Goal: Task Accomplishment & Management: Complete application form

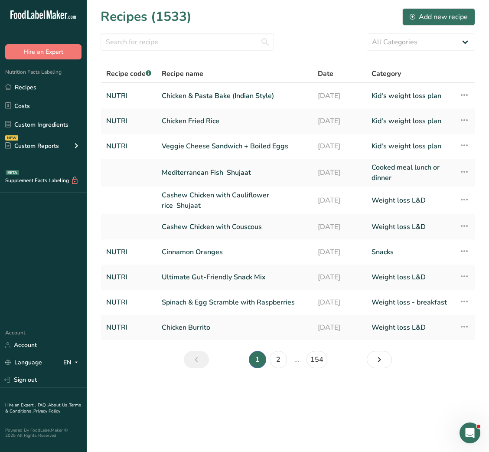
drag, startPoint x: 0, startPoint y: 0, endPoint x: 277, endPoint y: 434, distance: 515.0
click at [277, 434] on main "Recipes (1533) Add new recipe All Categories Baked Goods Beverages Breakfast Ca…" at bounding box center [244, 226] width 489 height 452
click at [438, 6] on section "Recipes (1533) Add new recipe All Categories Baked Goods Beverages Breakfast Ca…" at bounding box center [288, 191] width 403 height 382
click at [436, 10] on button "Add new recipe" at bounding box center [439, 16] width 73 height 17
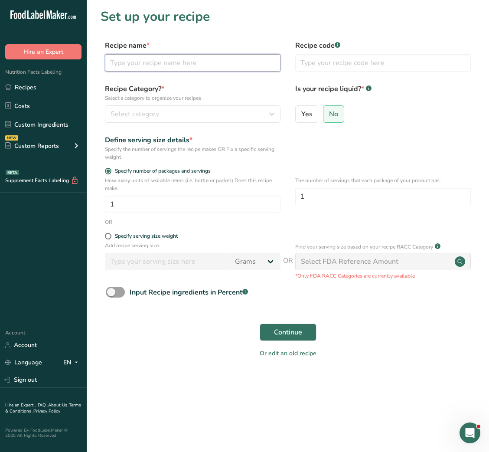
click at [202, 69] on input "text" at bounding box center [193, 62] width 176 height 17
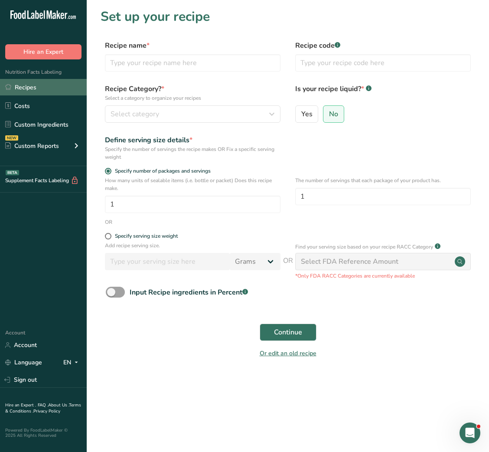
click at [20, 85] on link "Recipes" at bounding box center [43, 87] width 87 height 16
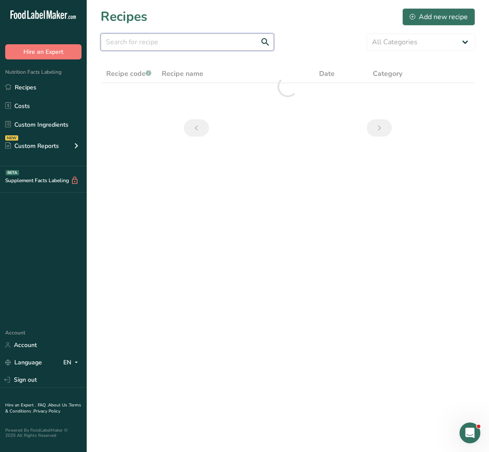
click at [205, 49] on input "text" at bounding box center [188, 41] width 174 height 17
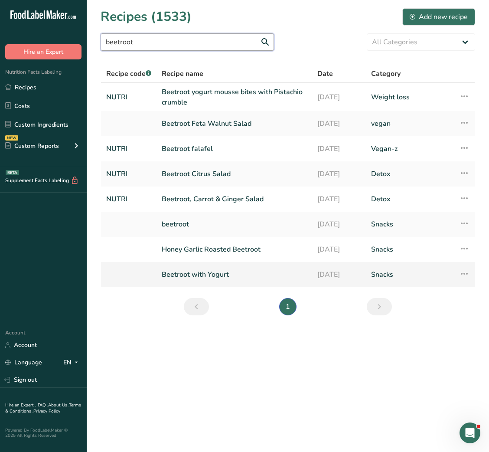
type input "beetroot"
click at [205, 279] on link "Beetroot with Yogurt" at bounding box center [234, 274] width 145 height 18
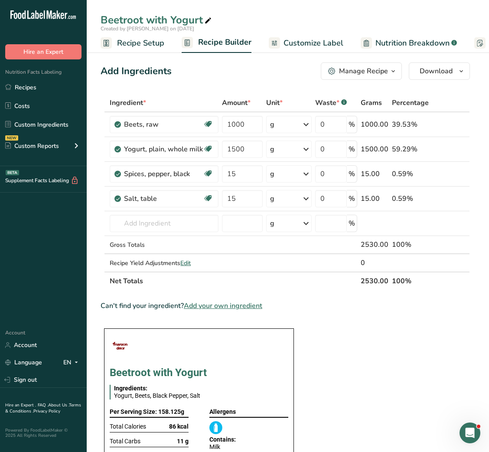
click at [298, 43] on span "Customize Label" at bounding box center [314, 43] width 60 height 12
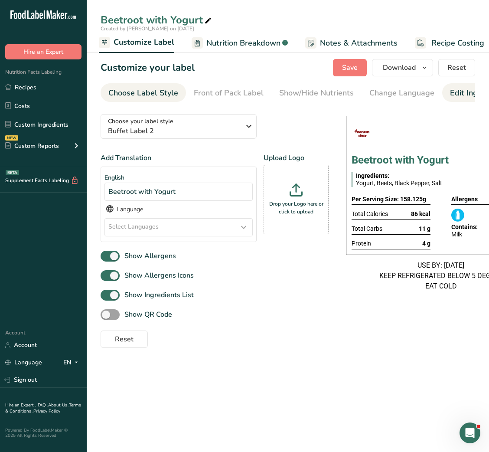
scroll to position [0, 158]
click at [440, 92] on div "Label Extra Info" at bounding box center [447, 93] width 58 height 12
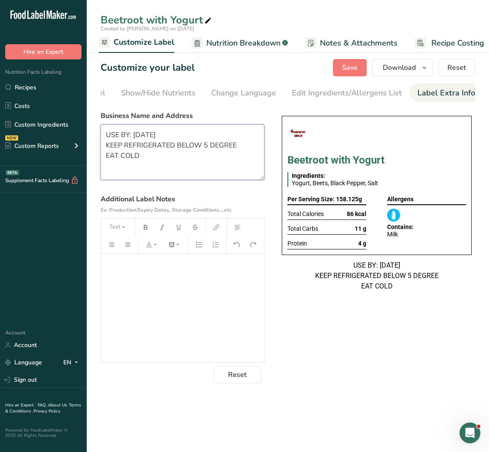
click at [135, 168] on textarea "USE BY: 11/06/2025 KEEP REFRIGERATED BELOW 5 DEGREE EAT COLD" at bounding box center [183, 153] width 164 height 56
paste textarea "BREAKFAST Use by - [DATE] Storage - Keep Refrigerated below 5 degree Heating - …"
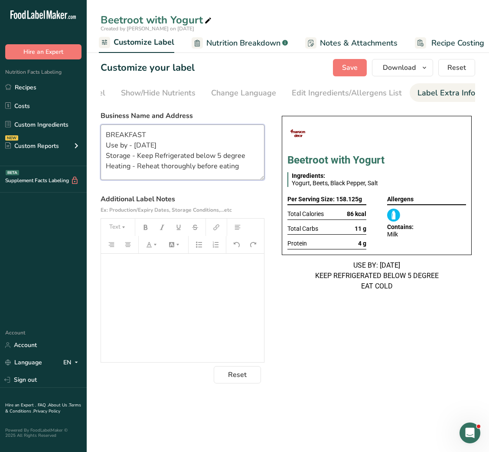
click at [118, 132] on textarea "BREAKFAST Use by - [DATE] Storage - Keep Refrigerated below 5 degree Heating - …" at bounding box center [183, 153] width 164 height 56
click at [155, 168] on textarea "SNACK Use by - 16/09/2025 Storage - Keep Refrigerated below 5 degree Heating - …" at bounding box center [183, 153] width 164 height 56
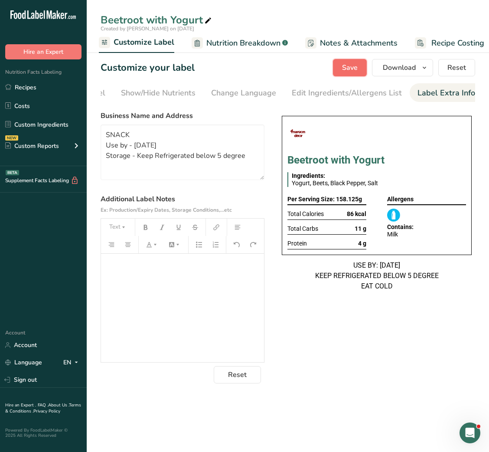
click at [346, 66] on span "Save" at bounding box center [350, 67] width 16 height 10
type textarea "SNACK Use by - [DATE] Storage - Keep Refrigerated below 5 degree"
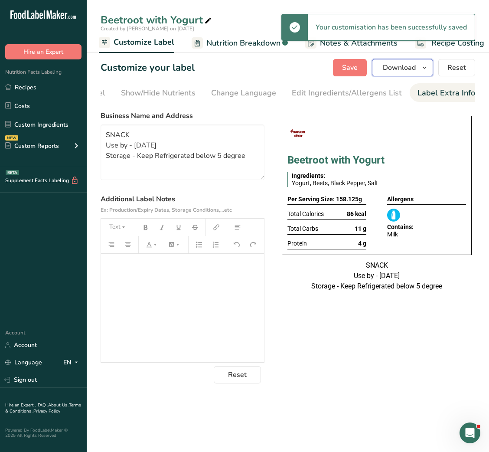
click at [411, 71] on span "Download" at bounding box center [399, 67] width 33 height 10
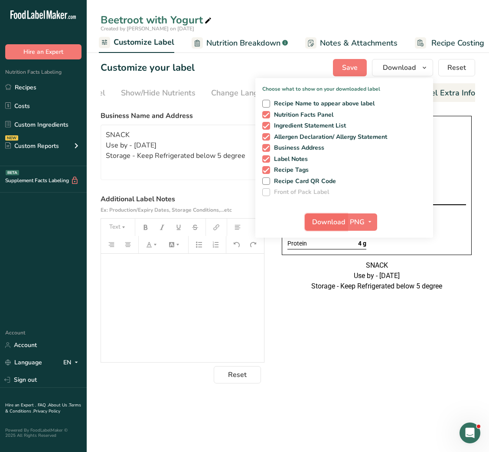
click at [332, 226] on span "Download" at bounding box center [328, 222] width 33 height 10
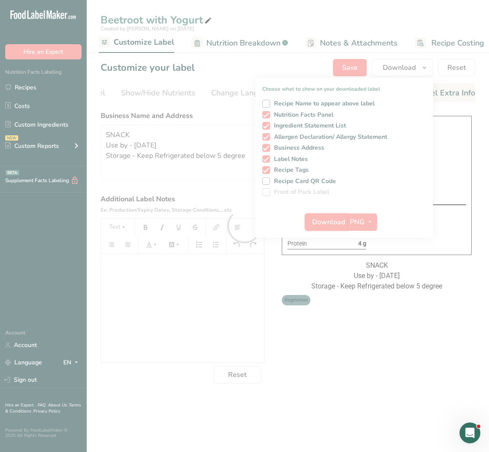
scroll to position [0, 0]
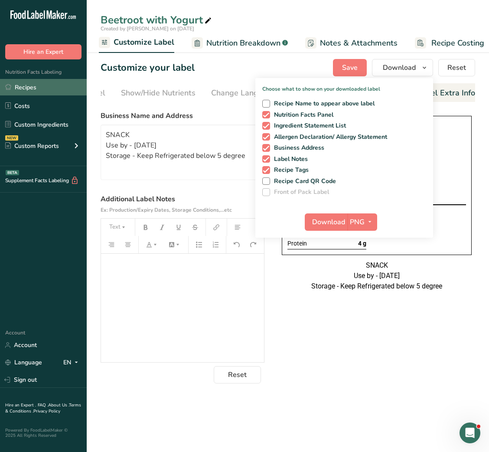
click at [19, 90] on link "Recipes" at bounding box center [43, 87] width 87 height 16
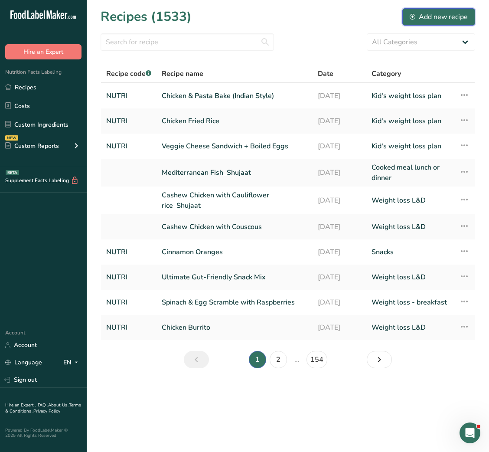
click at [422, 12] on div "Add new recipe" at bounding box center [439, 17] width 58 height 10
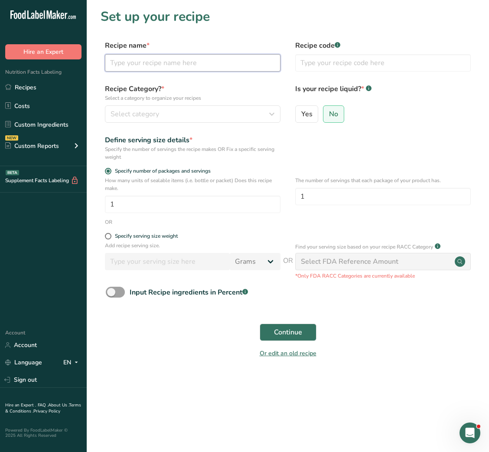
click at [170, 62] on input "text" at bounding box center [193, 62] width 176 height 17
paste input "Buckwheat Pancakes with Maple Syrup + Pear Slices (1 serving)"
drag, startPoint x: 240, startPoint y: 64, endPoint x: 290, endPoint y: 62, distance: 49.9
click at [290, 62] on div "Recipe name * Buckwheat Pancakes with Maple Syrup + Pear Slices (1 serving) Rec…" at bounding box center [288, 58] width 375 height 36
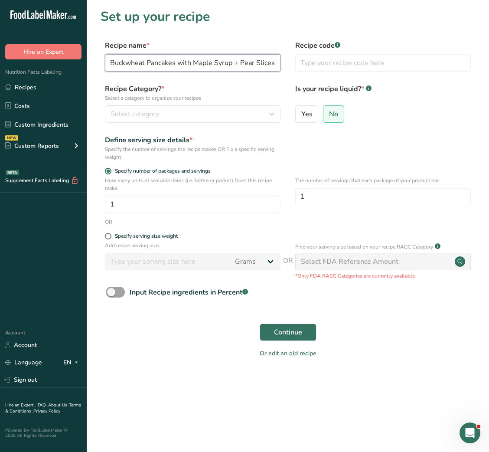
scroll to position [0, 0]
type input "Buckwheat Pancakes with Maple Syrup + Pear Slices"
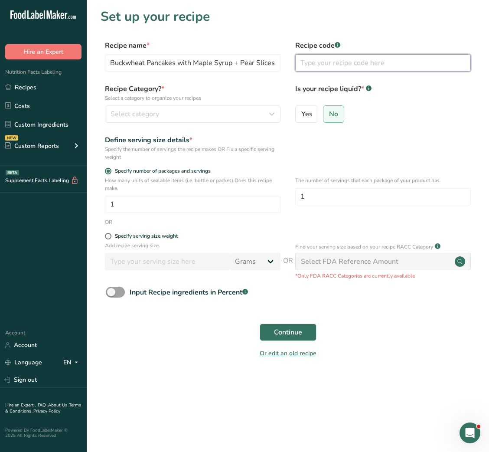
click at [319, 64] on input "text" at bounding box center [383, 62] width 176 height 17
type input "NUTRI"
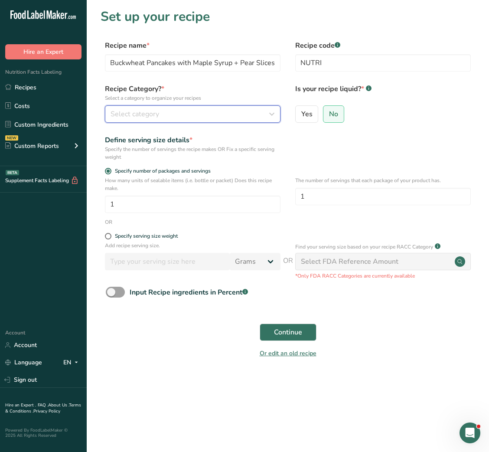
click at [269, 108] on icon "button" at bounding box center [272, 114] width 10 height 16
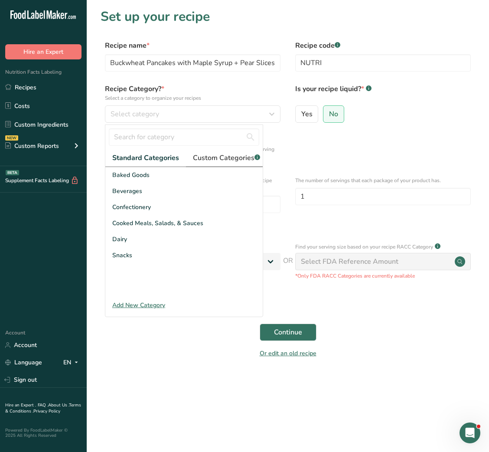
click at [220, 158] on span "Custom Categories .a-a{fill:#347362;}.b-a{fill:#fff;}" at bounding box center [226, 158] width 67 height 10
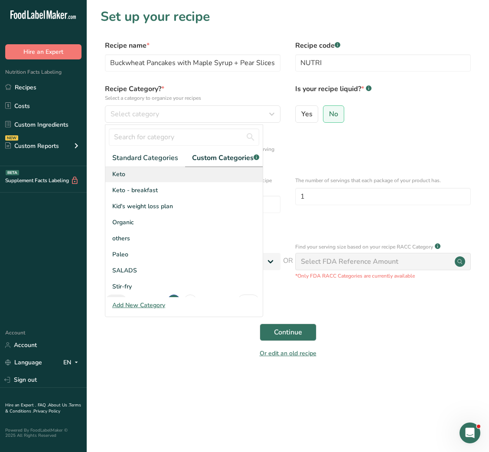
scroll to position [127, 0]
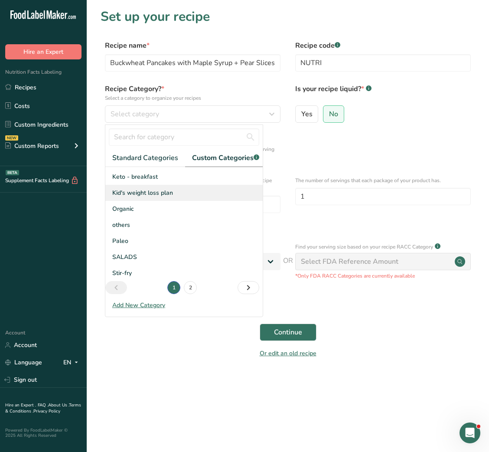
click at [156, 194] on div "Kid's weight loss plan" at bounding box center [183, 193] width 157 height 16
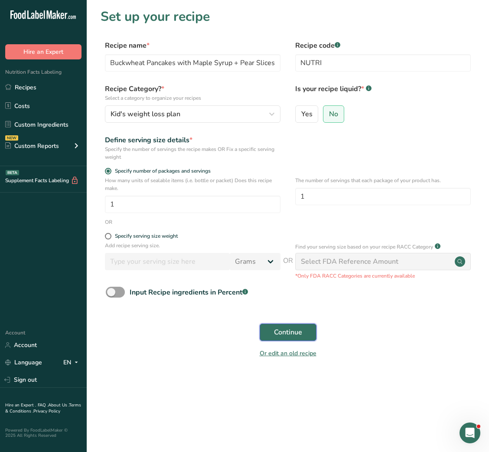
click at [295, 327] on button "Continue" at bounding box center [288, 332] width 57 height 17
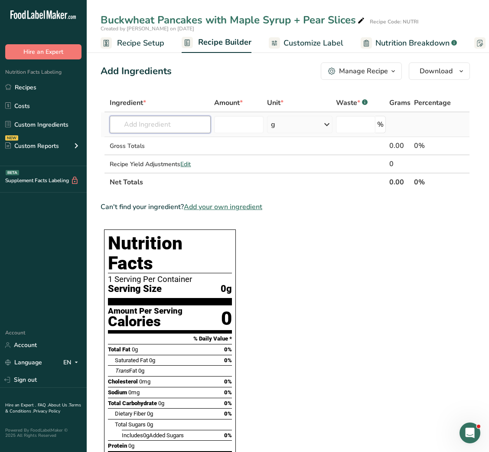
click at [175, 122] on input "text" at bounding box center [160, 124] width 101 height 17
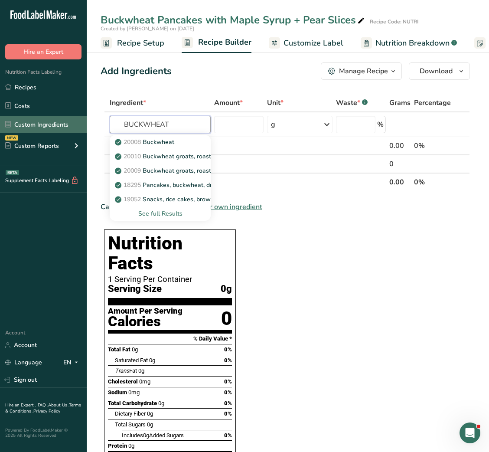
type input "BUCKWHEAT"
type input "https://app.foodlabelmaker.com/ingredients"
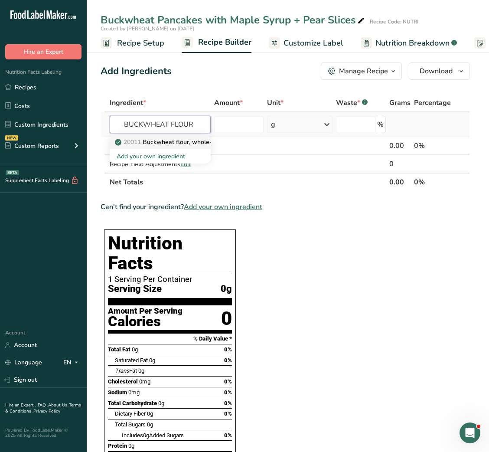
type input "BUCKWHEAT FLOUR"
click at [147, 142] on p "20011 Buckwheat flour, whole-groat" at bounding box center [189, 142] width 144 height 9
type input "Buckwheat flour, whole-groat"
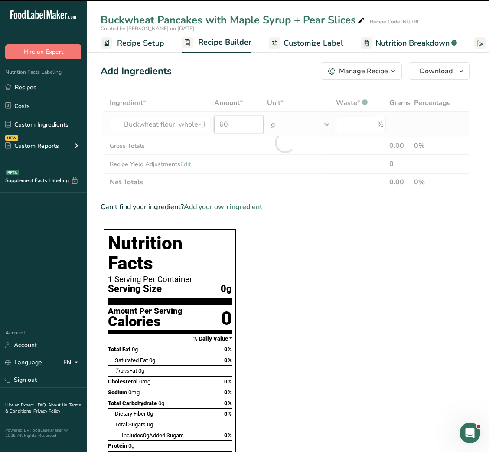
type input "0"
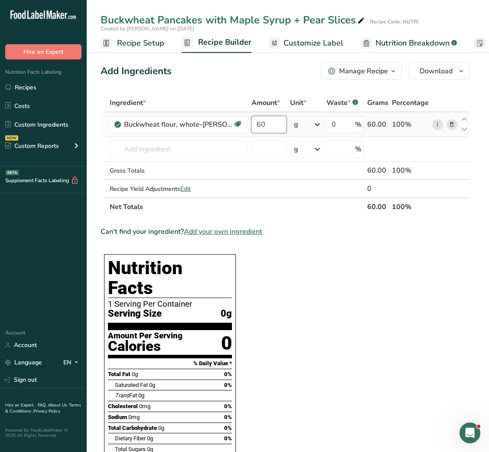
type input "60"
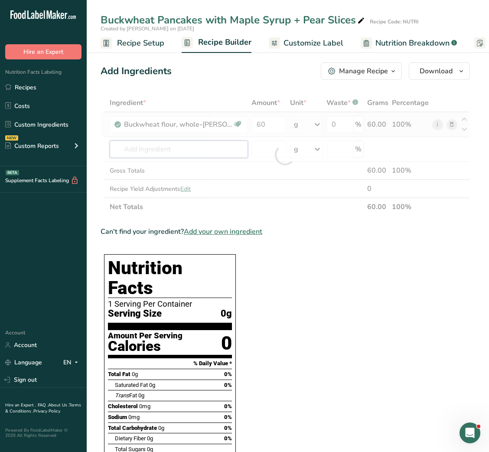
click at [147, 142] on div "Ingredient * Amount * Unit * Waste * .a-a{fill:#347362;}.b-a{fill:#fff;} Grams …" at bounding box center [286, 155] width 370 height 122
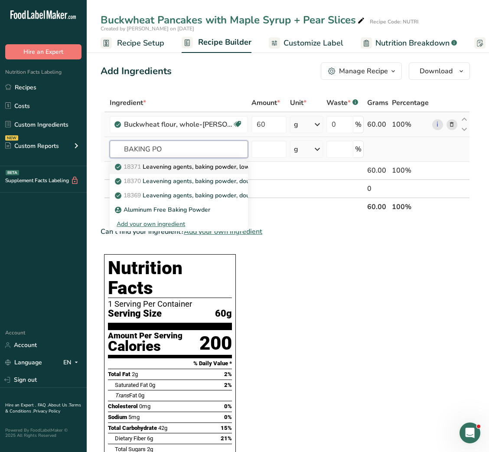
type input "BAKING PO"
click at [164, 163] on p "18371 Leavening agents, baking powder, low-sodium" at bounding box center [195, 166] width 156 height 9
type input "Leavening agents, baking powder, low-sodium"
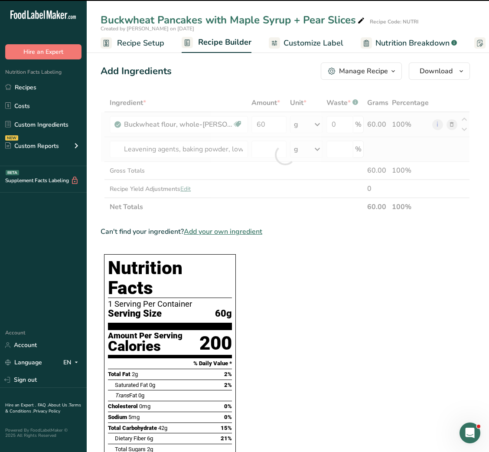
type input "0"
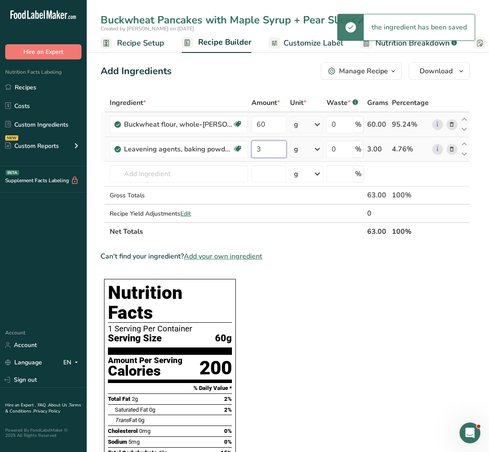
type input "3"
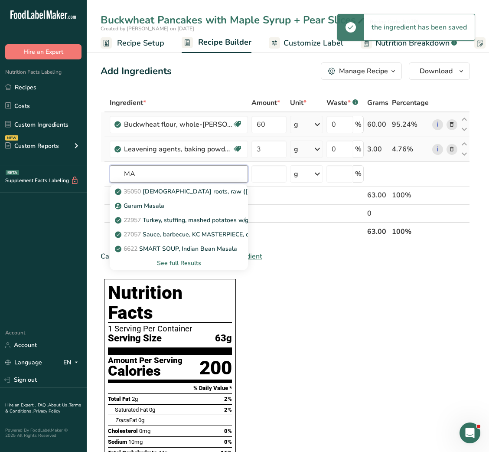
type input "M"
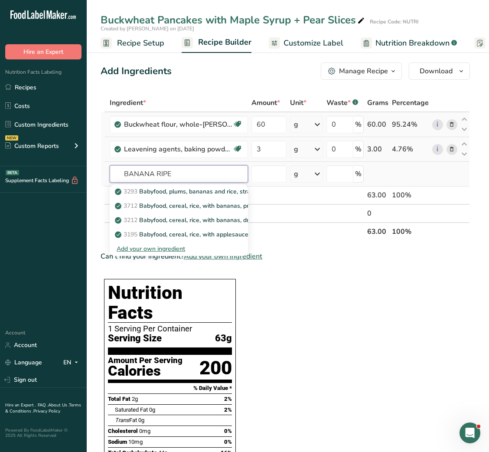
click at [170, 178] on input "BANANA RIPE" at bounding box center [179, 173] width 138 height 17
click at [163, 175] on input "BANANA RIPE" at bounding box center [179, 173] width 138 height 17
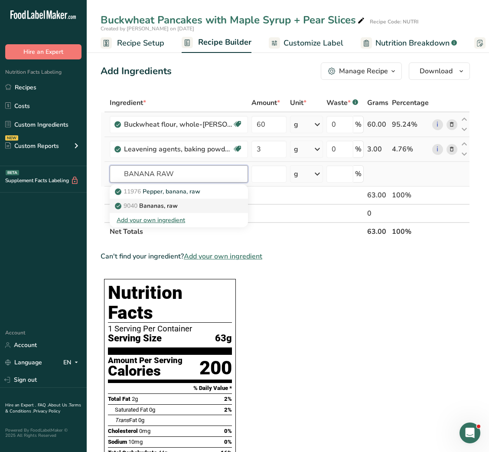
type input "BANANA RAW"
click at [169, 200] on link "9040 Bananas, raw" at bounding box center [179, 206] width 138 height 14
type input "Bananas, raw"
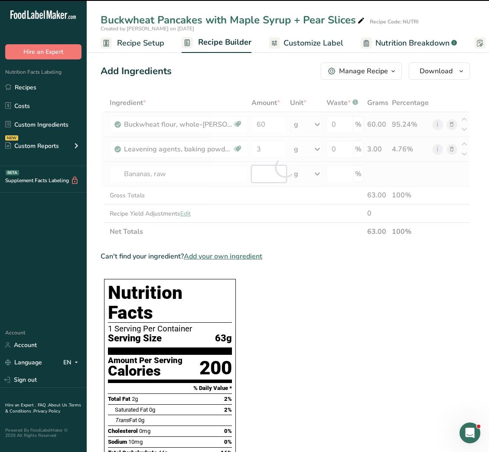
type input "0"
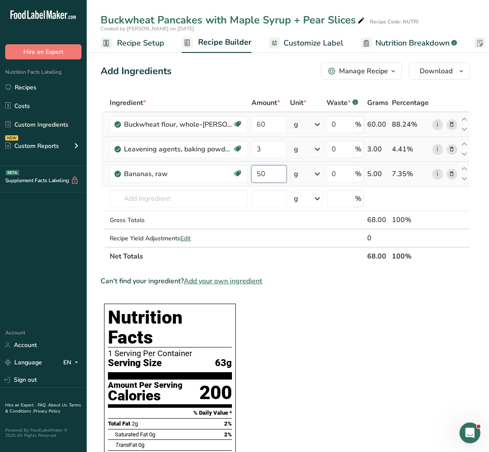
type input "50"
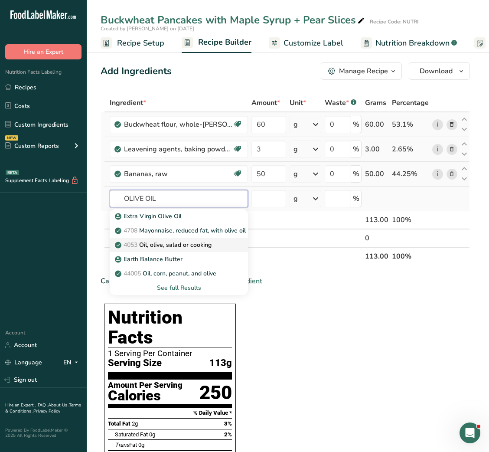
type input "OLIVE OIL"
click at [166, 246] on p "4053 Oil, olive, salad or cooking" at bounding box center [164, 244] width 95 height 9
type input "Oil, olive, salad or cooking"
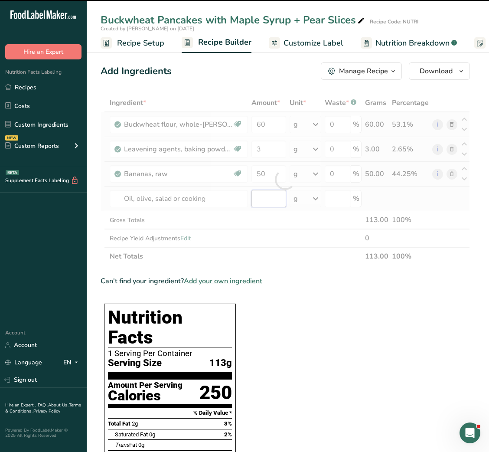
type input "0"
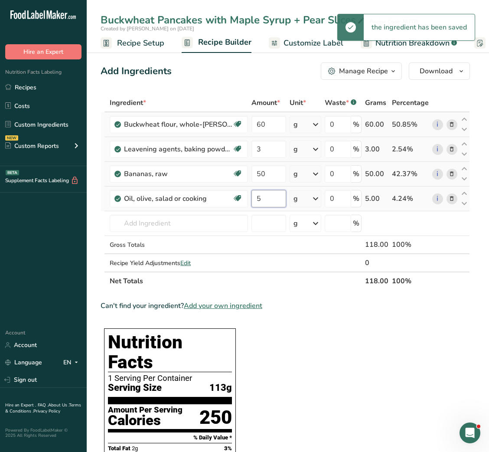
type input "5"
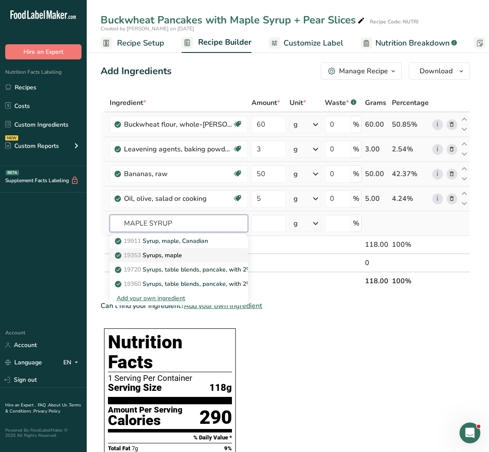
type input "MAPLE SYRUP"
click at [166, 252] on p "19353 Syrups, maple" at bounding box center [150, 255] width 66 height 9
type input "Syrups, maple"
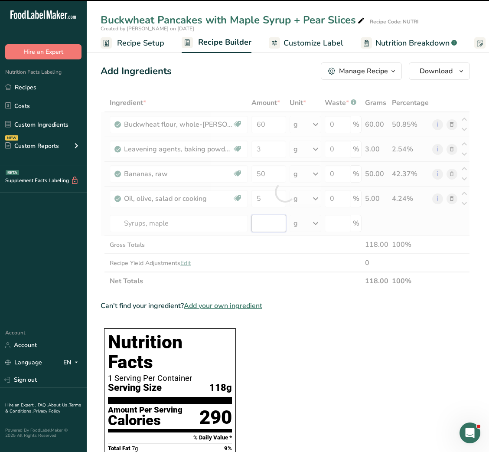
type input "0"
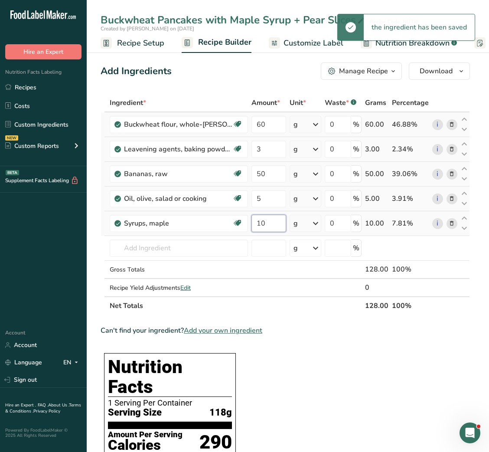
type input "10"
type input "P"
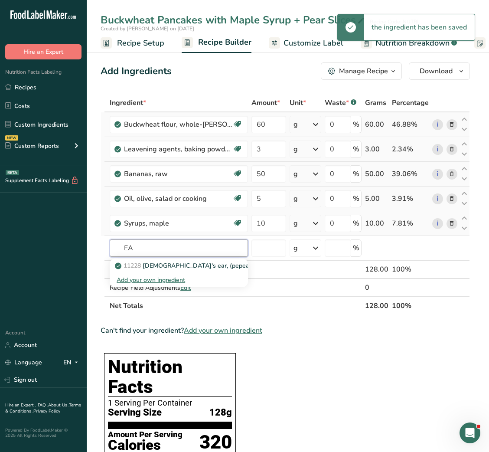
type input "E"
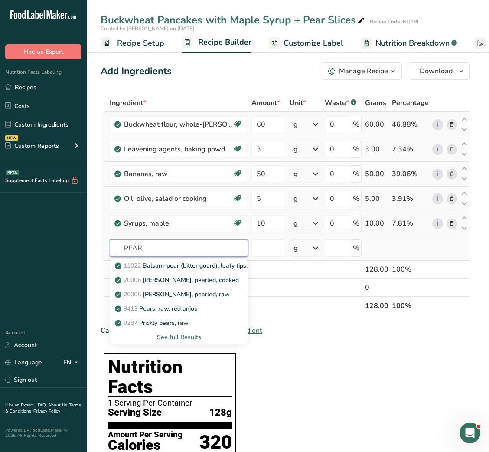
type input "PEAR"
click at [181, 333] on div "See full Results" at bounding box center [179, 337] width 125 height 9
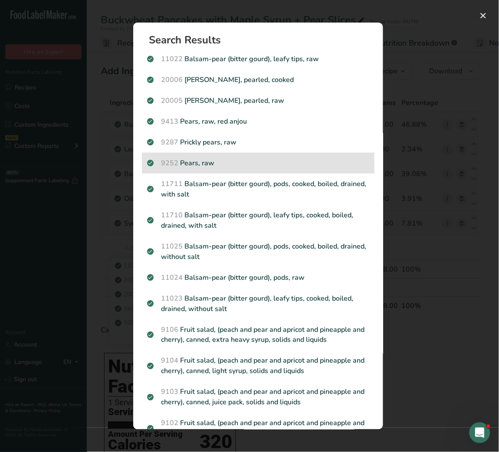
click at [230, 163] on p "9252 Pears, raw" at bounding box center [258, 163] width 222 height 10
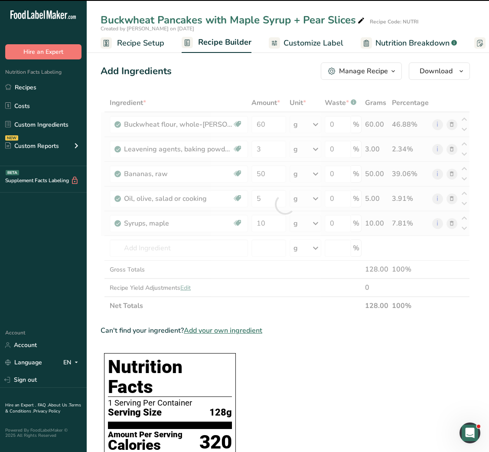
type input "0"
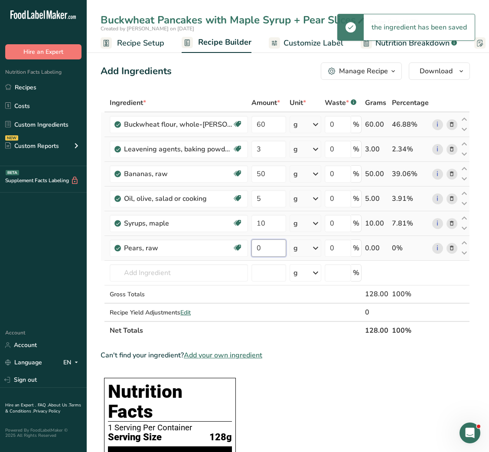
click at [262, 249] on input "0" at bounding box center [269, 247] width 34 height 17
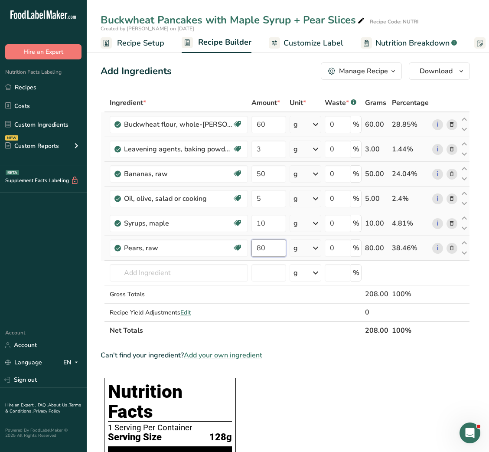
type input "80"
click at [289, 43] on span "Customize Label" at bounding box center [314, 43] width 60 height 12
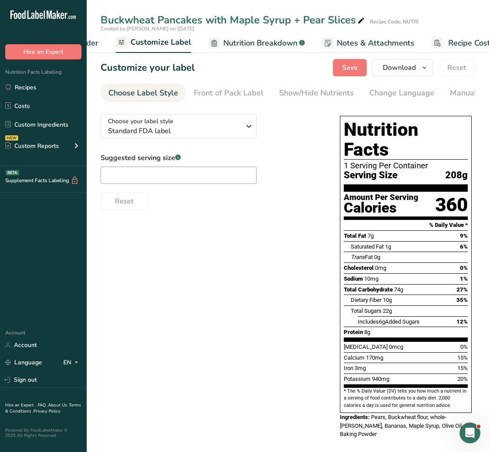
scroll to position [0, 169]
click at [360, 20] on icon at bounding box center [361, 21] width 8 height 12
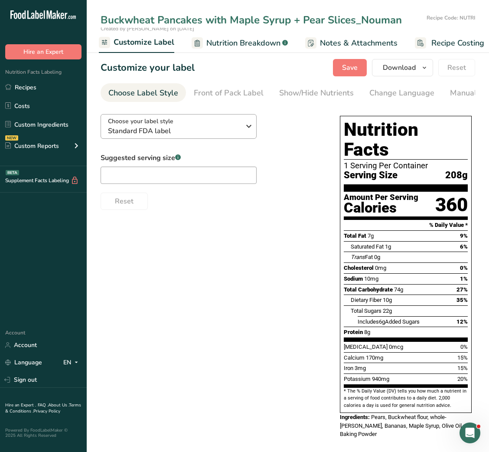
type input "Buckwheat Pancakes with Maple Syrup + Pear Slices_Nouman"
click at [233, 124] on div "Choose your label style Standard FDA label" at bounding box center [174, 127] width 132 height 20
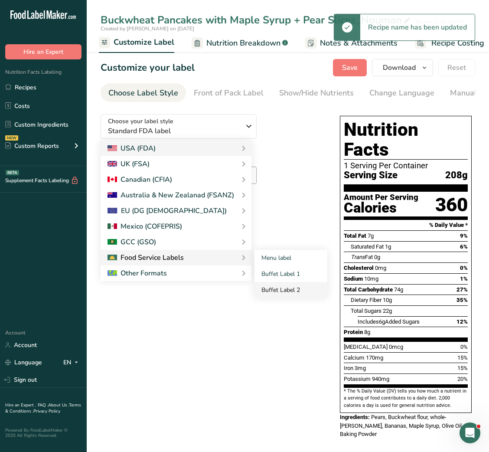
click at [278, 294] on link "Buffet Label 2" at bounding box center [291, 290] width 73 height 16
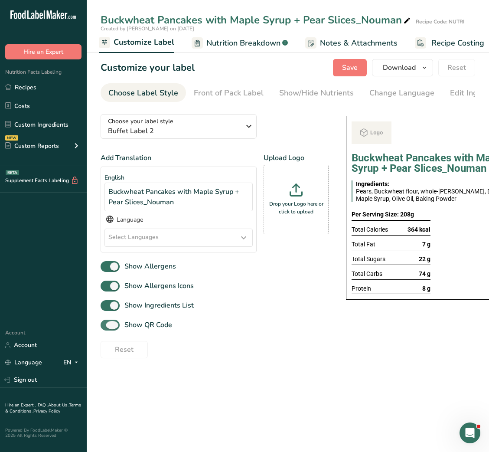
click at [131, 330] on span "Show QR Code" at bounding box center [146, 325] width 52 height 10
click at [106, 328] on input "Show QR Code" at bounding box center [104, 325] width 6 height 6
checkbox input "false"
click at [334, 90] on div "Show/Hide Nutrients" at bounding box center [316, 93] width 75 height 12
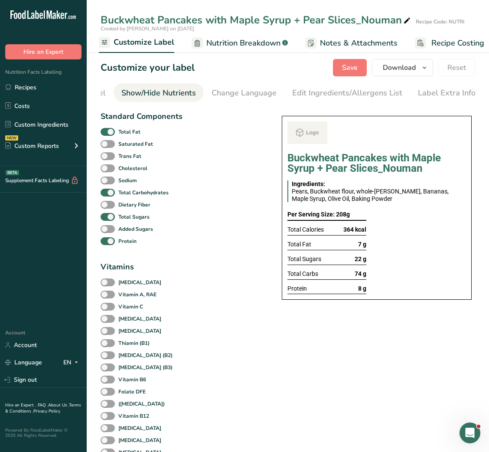
scroll to position [0, 158]
click at [130, 128] on div "Total Fat" at bounding box center [142, 132] width 82 height 12
click at [123, 132] on b "Total Fat" at bounding box center [129, 132] width 22 height 8
click at [106, 132] on input "Total Fat" at bounding box center [104, 132] width 6 height 6
checkbox input "false"
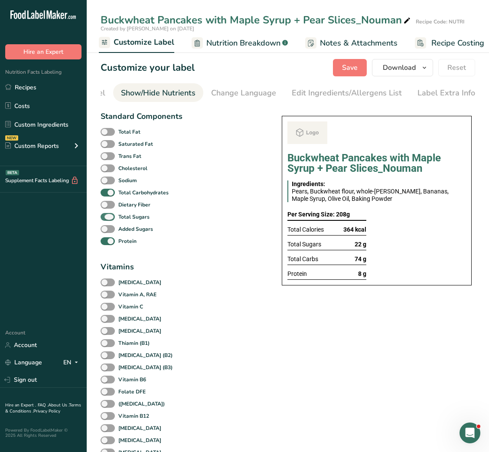
click at [113, 221] on label "Total Sugars" at bounding box center [125, 217] width 49 height 8
click at [106, 220] on input "Total Sugars" at bounding box center [104, 217] width 6 height 6
checkbox input "false"
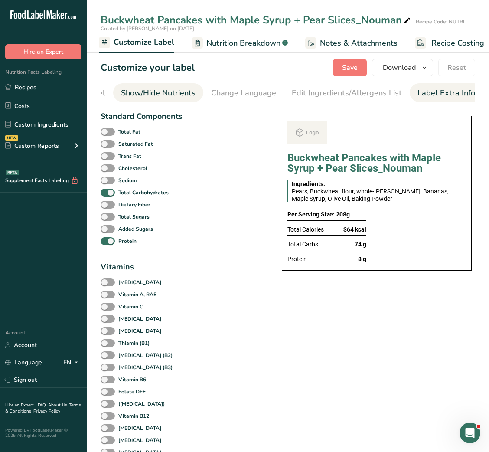
click at [433, 90] on div "Label Extra Info" at bounding box center [447, 93] width 58 height 12
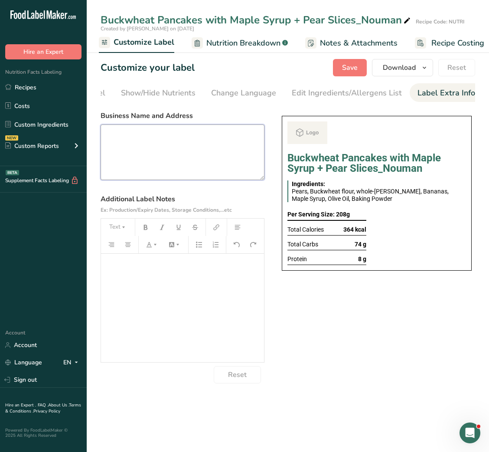
click at [127, 163] on textarea at bounding box center [183, 153] width 164 height 56
paste textarea "Buckwheat Pancakes with Maple Syrup + Pear Slices (1 serving)"
type textarea "Buckwheat Pancakes with Maple Syrup + Pear Slices (1 serving)"
click at [152, 131] on textarea at bounding box center [183, 153] width 164 height 56
paste textarea "BREAKFAST Use by - [DATE] Storage - Keep Refrigerated below 5 degree Heating - …"
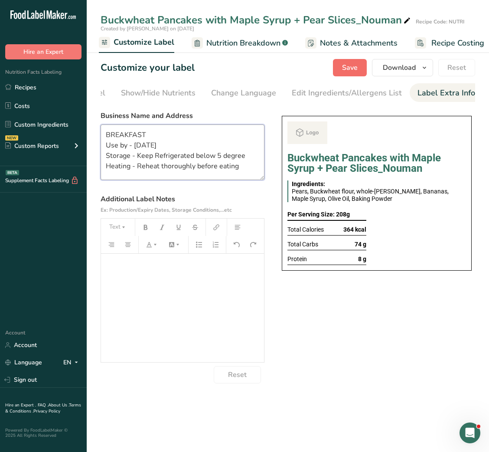
type textarea "BREAKFAST Use by - [DATE] Storage - Keep Refrigerated below 5 degree Heating - …"
click at [363, 72] on button "Save" at bounding box center [350, 67] width 34 height 17
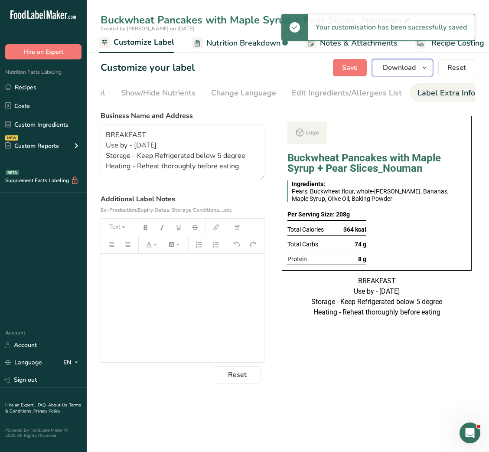
click at [399, 70] on span "Download" at bounding box center [399, 67] width 33 height 10
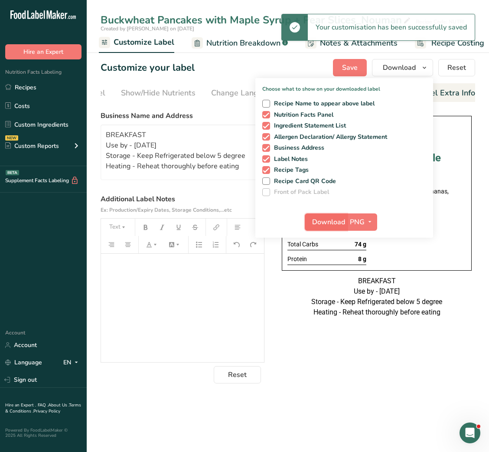
click at [333, 225] on span "Download" at bounding box center [328, 222] width 33 height 10
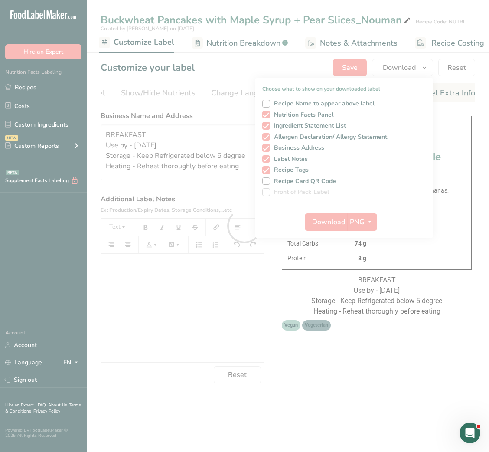
scroll to position [0, 0]
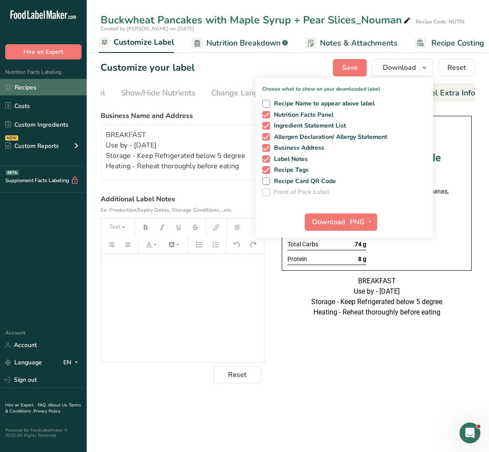
click at [34, 92] on link "Recipes" at bounding box center [43, 87] width 87 height 16
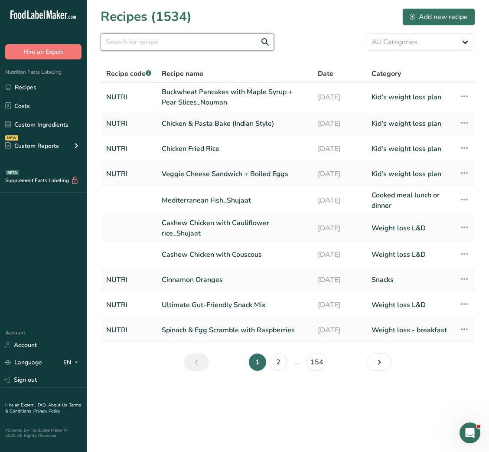
click at [158, 46] on input "text" at bounding box center [188, 41] width 174 height 17
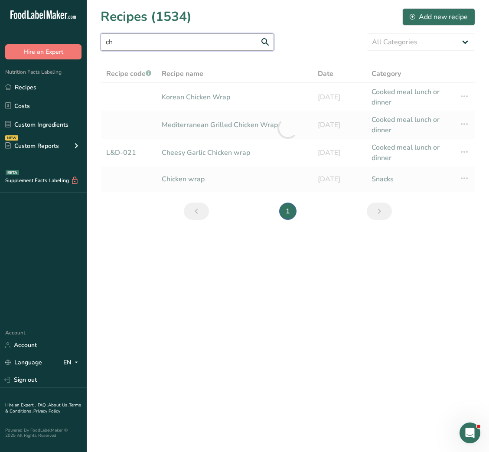
type input "c"
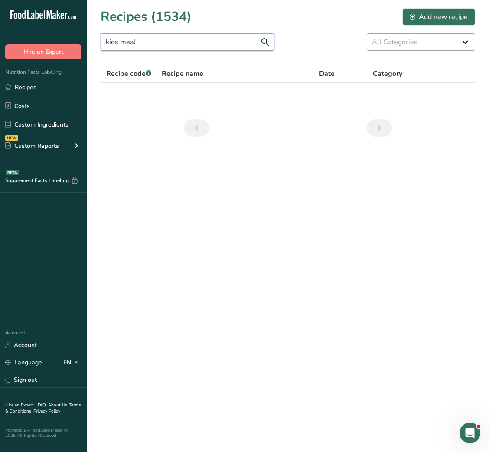
type input "kids meal"
click at [407, 45] on select "All Categories Baked Goods Beverages Breakfast Carnivore Carnivorous Confection…" at bounding box center [421, 41] width 108 height 17
select select "2637"
click at [367, 33] on select "All Categories Baked Goods Beverages Breakfast Carnivore Carnivorous Confection…" at bounding box center [421, 41] width 108 height 17
click at [156, 49] on input "kids meal" at bounding box center [188, 41] width 174 height 17
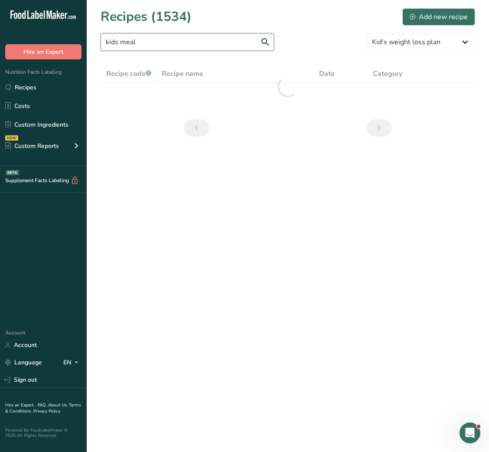
click at [156, 49] on input "kids meal" at bounding box center [188, 41] width 174 height 17
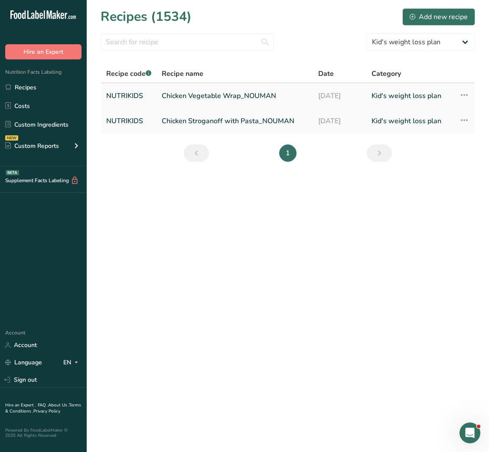
click at [262, 96] on link "Chicken Vegetable Wrap_NOUMAN" at bounding box center [235, 96] width 146 height 18
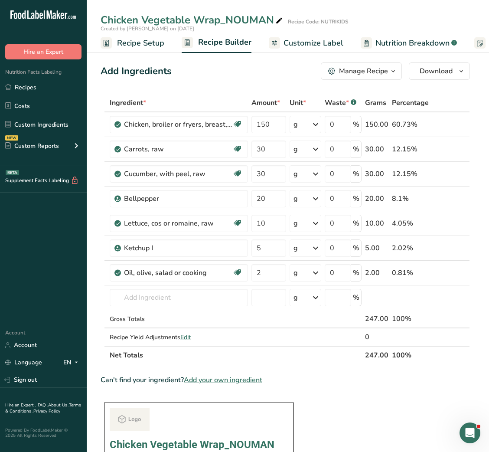
click at [373, 74] on div "Manage Recipe" at bounding box center [363, 71] width 49 height 10
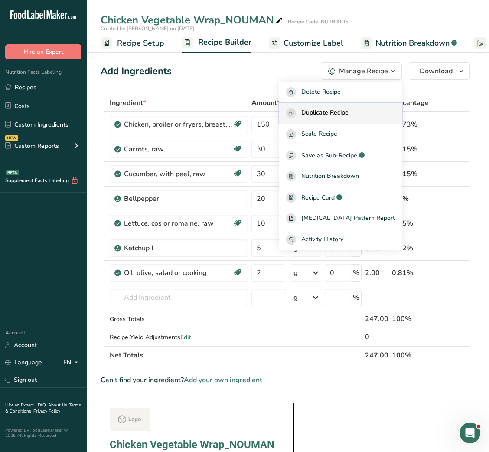
click at [345, 111] on span "Duplicate Recipe" at bounding box center [325, 113] width 47 height 10
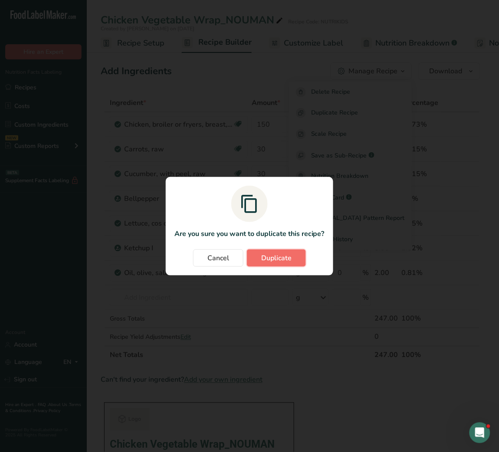
click at [286, 263] on span "Duplicate" at bounding box center [276, 258] width 30 height 10
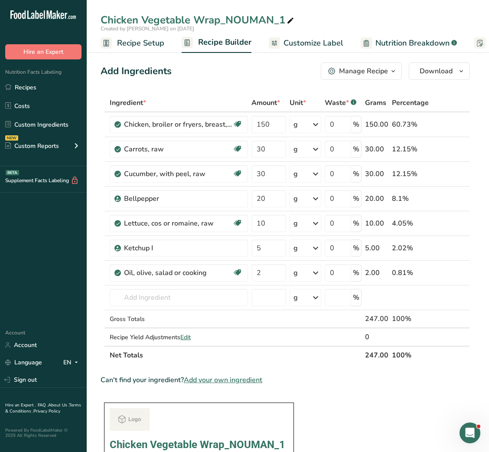
click at [288, 14] on div at bounding box center [290, 20] width 10 height 16
click at [102, 15] on input "Chicken Vegetable Wrap_NOUMAN" at bounding box center [288, 20] width 375 height 16
click at [246, 23] on input "Grilled Chicken Vegetable Wrap_NOUMAN" at bounding box center [288, 20] width 375 height 16
click at [271, 19] on input "Grilled Chicken Vegetable Wrap_NOUMAN" at bounding box center [288, 20] width 375 height 16
type input "Grilled Chicken Vegetable Wrap_NOUMAN"
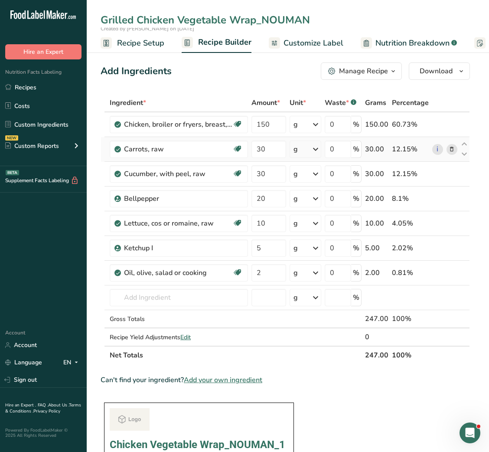
click at [454, 147] on icon at bounding box center [452, 149] width 6 height 9
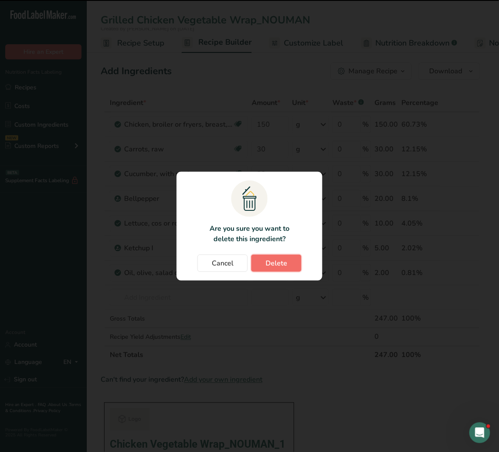
click at [287, 260] on button "Delete" at bounding box center [276, 263] width 50 height 17
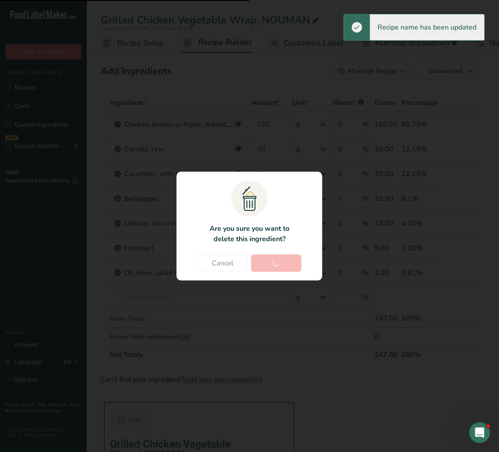
type input "20"
type input "10"
type input "5"
type input "2"
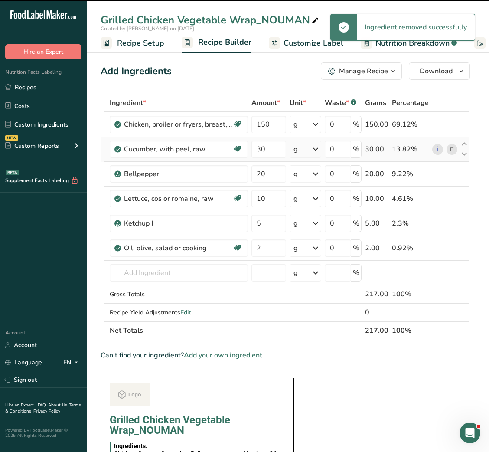
click at [449, 150] on icon at bounding box center [452, 149] width 6 height 9
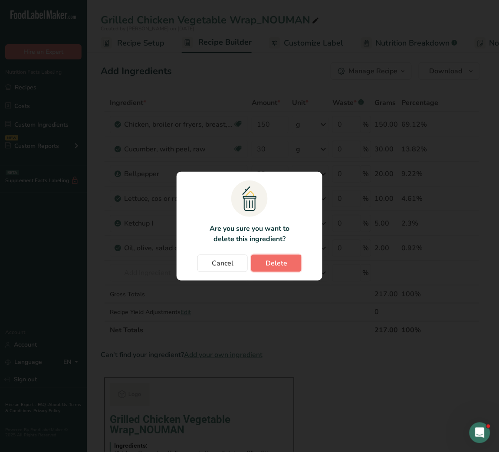
click at [283, 262] on span "Delete" at bounding box center [276, 263] width 22 height 10
type input "20"
type input "10"
type input "5"
type input "2"
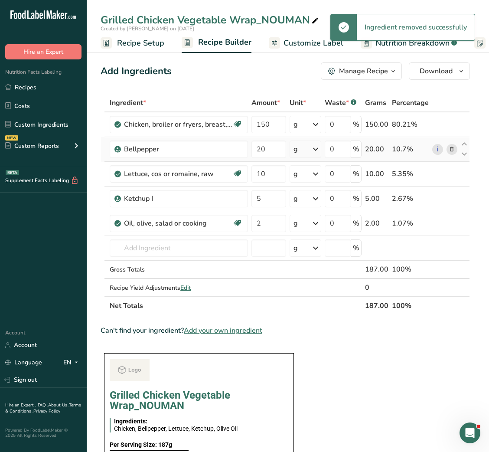
click at [452, 145] on icon at bounding box center [452, 149] width 6 height 9
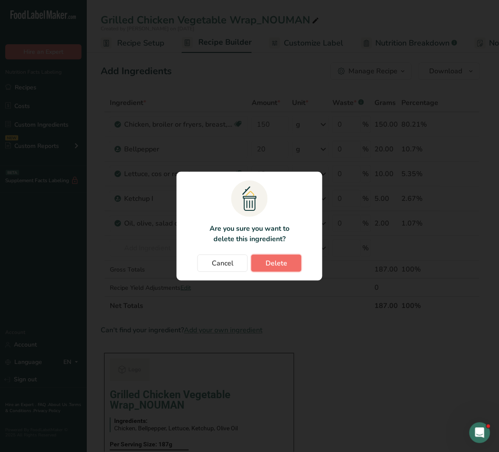
click at [279, 264] on span "Delete" at bounding box center [276, 263] width 22 height 10
type input "10"
type input "5"
type input "2"
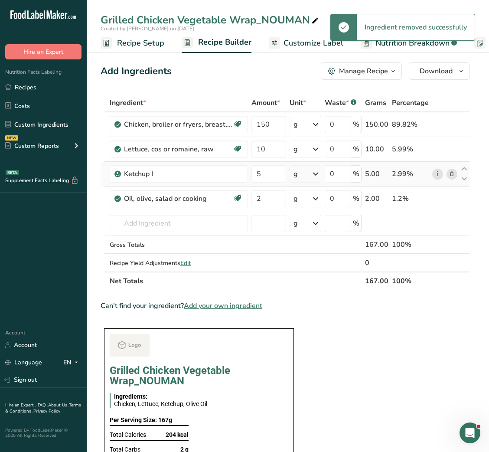
click at [455, 176] on icon at bounding box center [452, 174] width 6 height 9
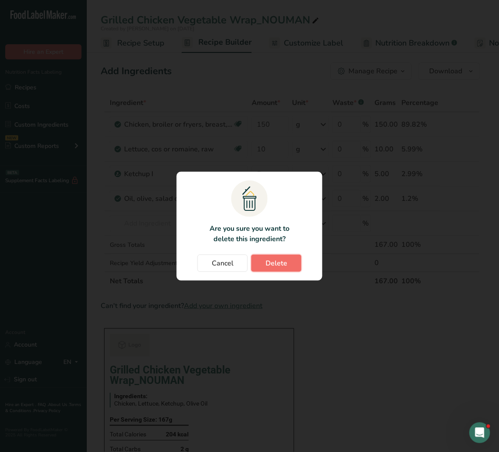
click at [292, 268] on button "Delete" at bounding box center [276, 263] width 50 height 17
type input "2"
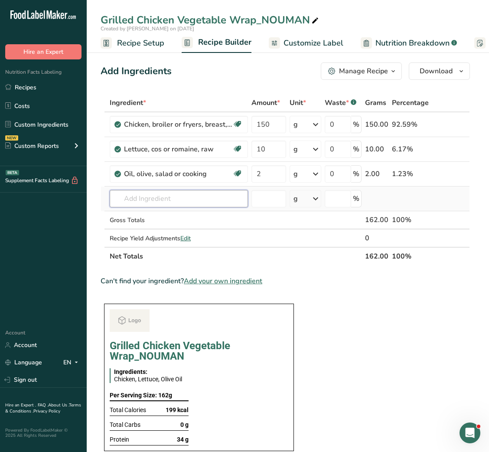
click at [170, 197] on input "text" at bounding box center [179, 198] width 138 height 17
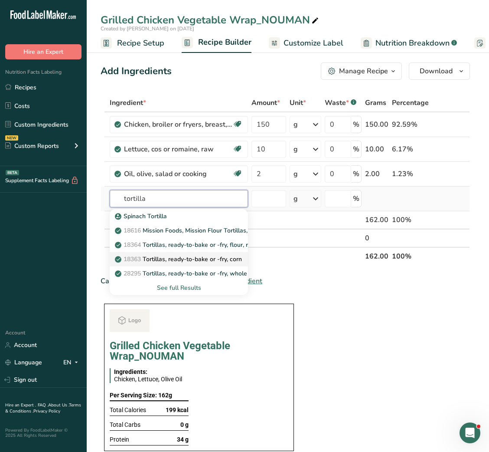
type input "tortilla"
click at [170, 262] on p "18363 Tortillas, ready-to-bake or -fry, corn" at bounding box center [179, 259] width 125 height 9
type input "Tortillas, ready-to-bake or -fry, corn"
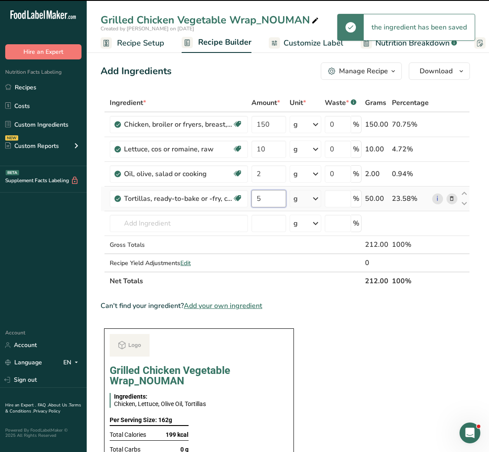
type input "50"
type input "0"
type input "50"
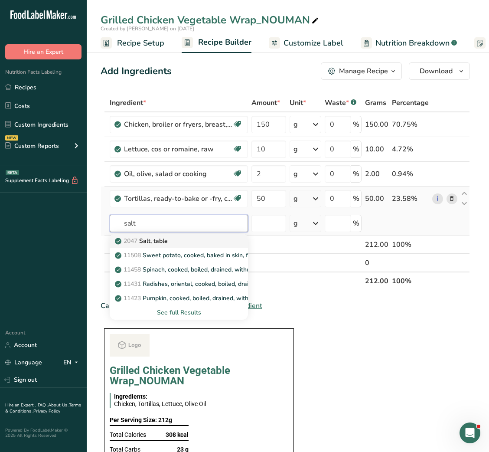
type input "salt"
click at [168, 243] on p "2047 Salt, table" at bounding box center [142, 240] width 51 height 9
type input "Salt, table"
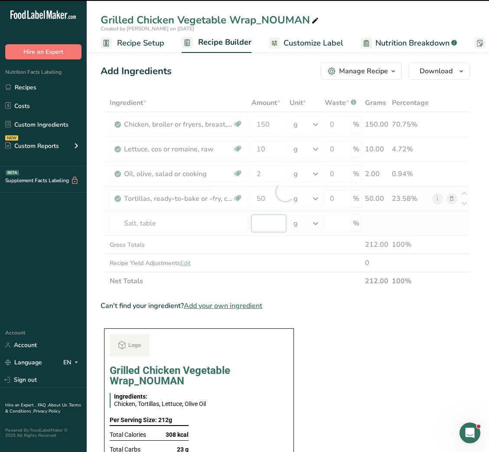
type input "0"
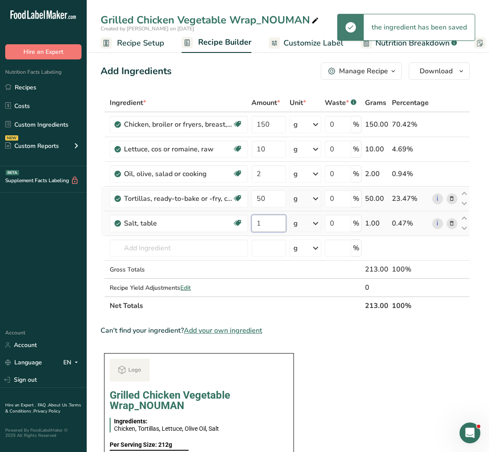
type input "1"
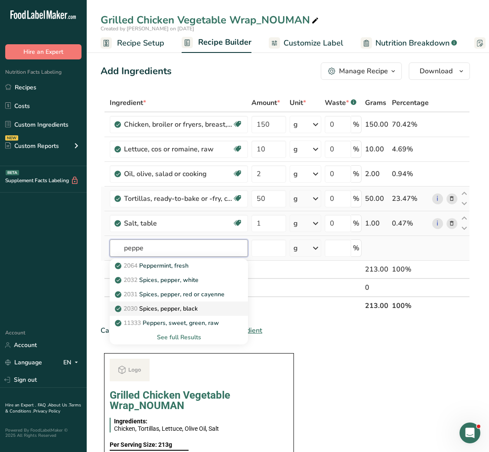
type input "peppe"
click at [178, 306] on p "2030 Spices, pepper, black" at bounding box center [157, 308] width 81 height 9
type input "Spices, pepper, black"
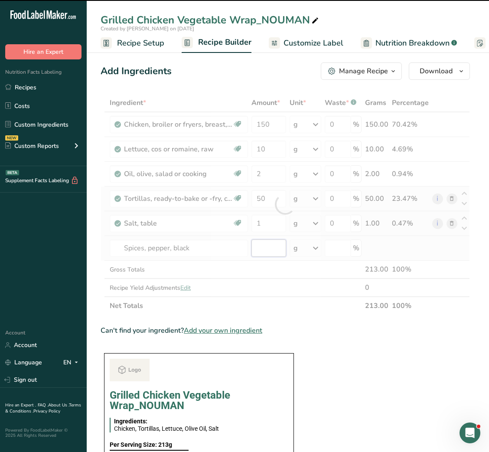
type input "0"
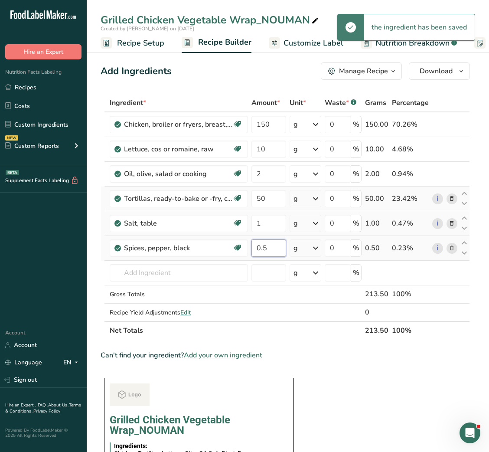
type input "0.5"
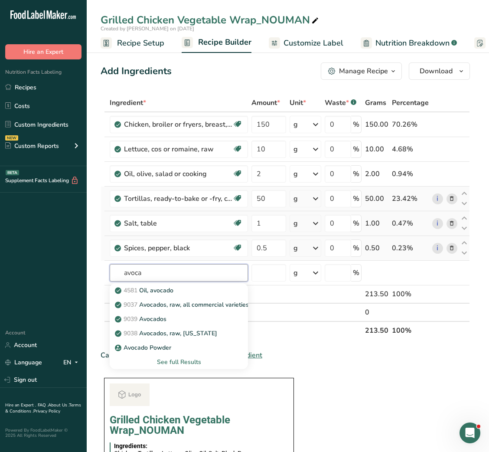
type input "avoca"
click at [178, 306] on p "9037 Avocados, raw, all commercial varieties" at bounding box center [183, 304] width 132 height 9
type input "Avocados, raw, all commercial varieties"
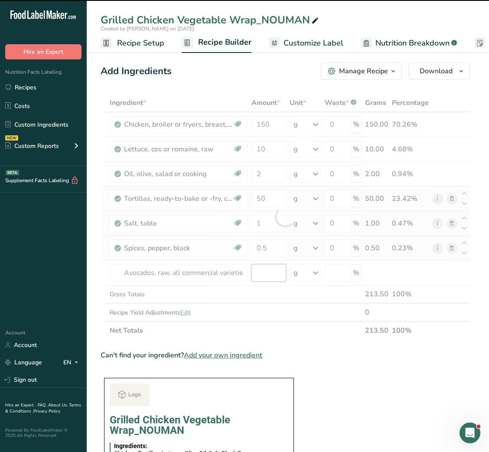
type input "0"
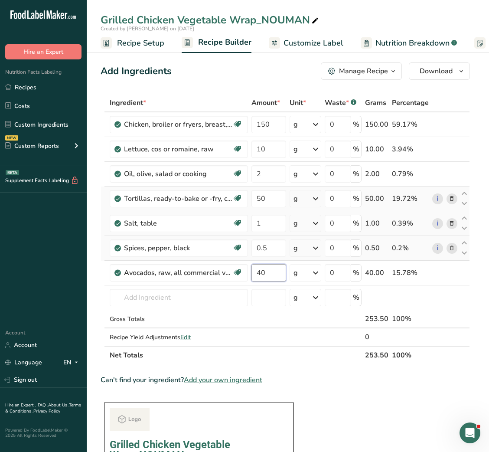
type input "40"
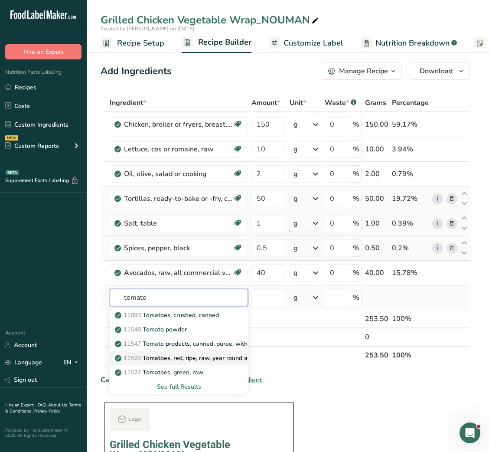
type input "tomato"
click at [184, 361] on p "11529 Tomatoes, red, ripe, raw, year round average" at bounding box center [192, 358] width 150 height 9
type input "Tomatoes, red, ripe, raw, year round average"
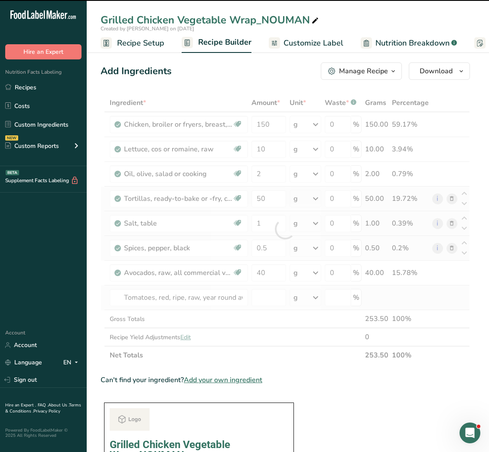
type input "0"
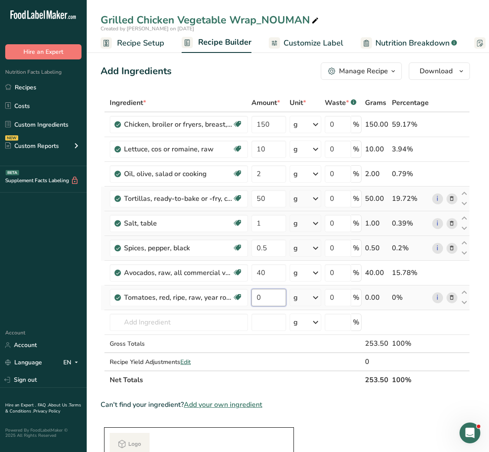
click at [259, 303] on input "0" at bounding box center [269, 297] width 34 height 17
type input "40"
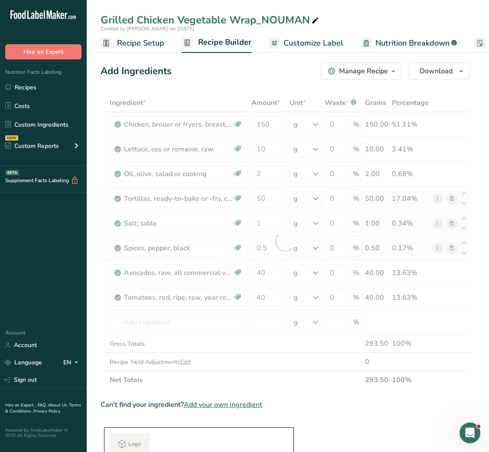
click at [275, 374] on div "Ingredient * Amount * Unit * Waste * .a-a{fill:#347362;}.b-a{fill:#fff;} Grams …" at bounding box center [286, 241] width 370 height 295
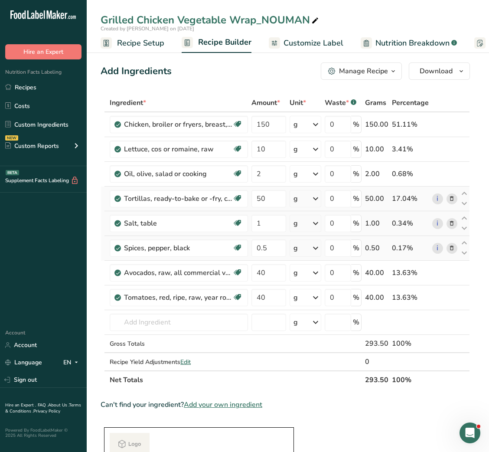
click at [319, 47] on span "Customize Label" at bounding box center [314, 43] width 60 height 12
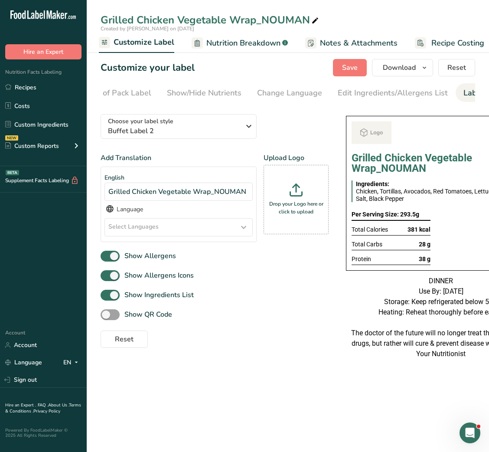
scroll to position [0, 158]
click at [452, 92] on div "Label Extra Info" at bounding box center [447, 93] width 58 height 12
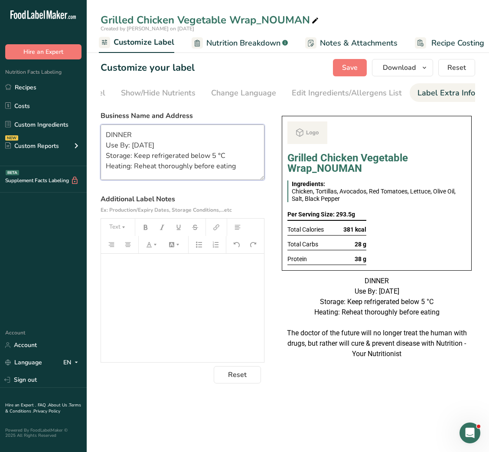
click at [208, 169] on textarea "DINNER Use By: [DATE] Storage: Keep refrigerated below 5 °C Heating: Reheat tho…" at bounding box center [183, 153] width 164 height 56
paste textarea "BREAKFAST Use by - [DATE] Storage - Keep Refrigerated below 5 degree Heating - …"
click at [136, 134] on textarea "BREAKFAST Use by - [DATE] Storage - Keep Refrigerated below 5 degree Heating - …" at bounding box center [183, 153] width 164 height 56
type textarea "LUNCH Use by - [DATE] Storage - Keep Refrigerated below 5 degree Heating - Rehe…"
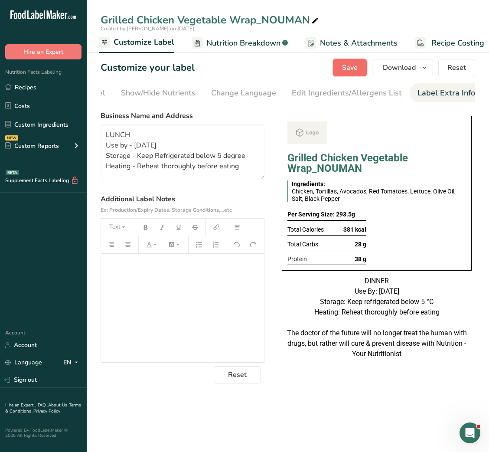
click at [357, 69] on span "Save" at bounding box center [350, 67] width 16 height 10
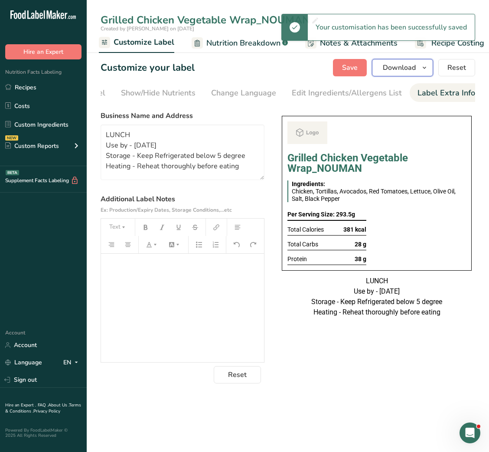
click at [396, 70] on span "Download" at bounding box center [399, 67] width 33 height 10
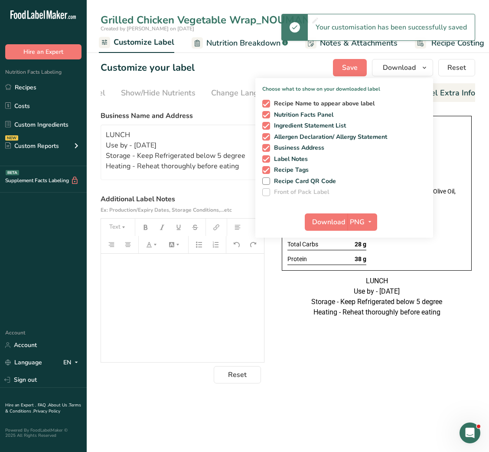
click at [283, 101] on span "Recipe Name to appear above label" at bounding box center [322, 104] width 105 height 8
click at [268, 101] on input "Recipe Name to appear above label" at bounding box center [265, 104] width 6 height 6
checkbox input "false"
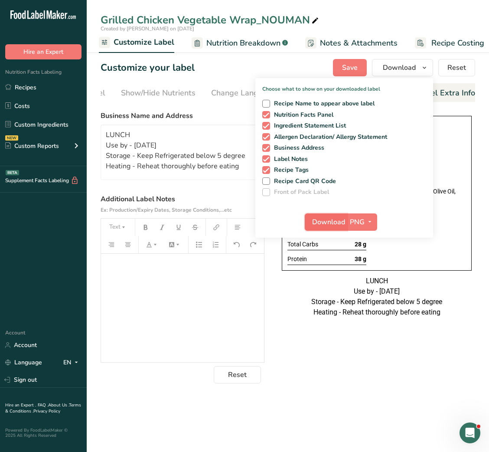
click at [334, 221] on span "Download" at bounding box center [328, 222] width 33 height 10
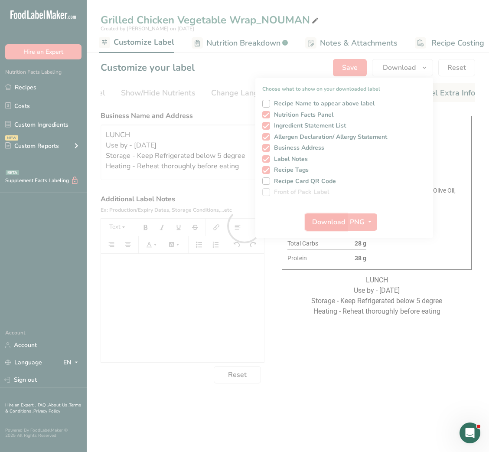
scroll to position [0, 0]
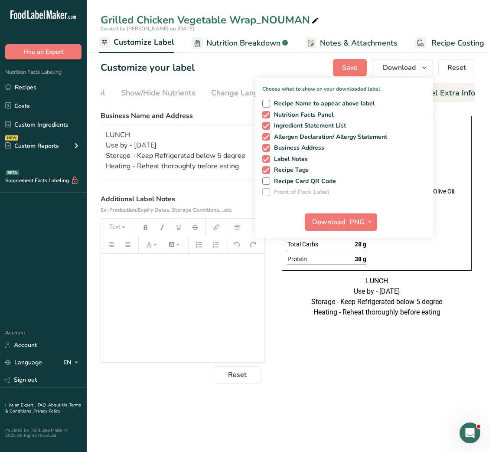
click at [407, 375] on div "Choose your label style Buffet Label 2 USA (FDA) Standard FDA label Tabular FDA…" at bounding box center [288, 245] width 375 height 276
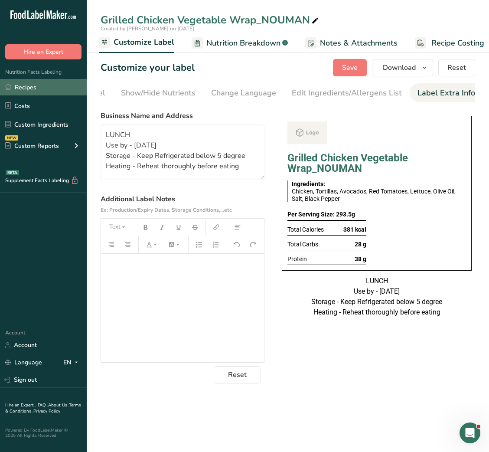
click at [29, 89] on link "Recipes" at bounding box center [43, 87] width 87 height 16
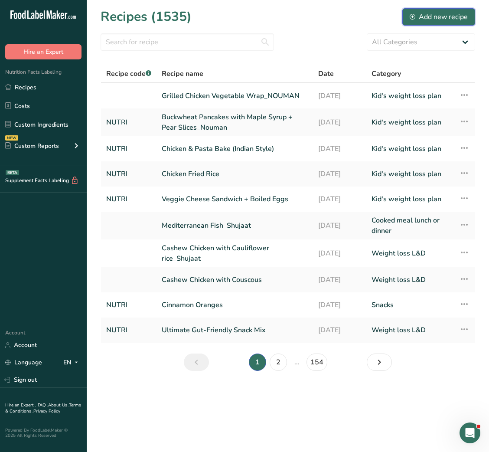
click at [443, 17] on div "Add new recipe" at bounding box center [439, 17] width 58 height 10
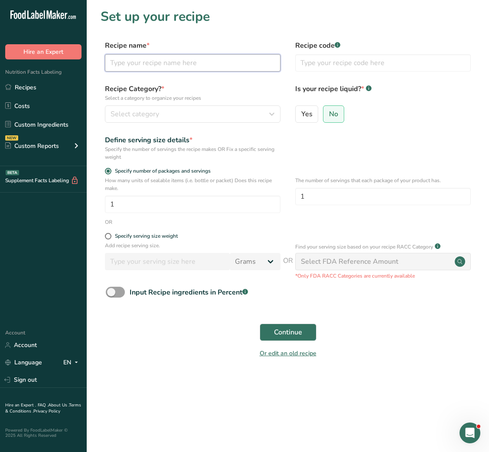
drag, startPoint x: 272, startPoint y: 66, endPoint x: 241, endPoint y: 80, distance: 33.2
click at [241, 80] on form "Recipe name * Recipe code .a-a{fill:#347362;}.b-a{fill:#fff;} Recipe Category? …" at bounding box center [288, 201] width 375 height 323
click at [239, 62] on input "text" at bounding box center [193, 62] width 176 height 17
paste input "Turkey Meatballs with Zucchini Noodles & Tomato Basil Sauce"
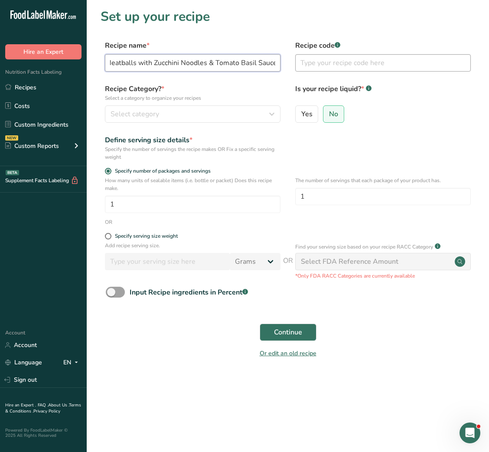
type input "Turkey Meatballs with Zucchini Noodles & Tomato Basil Sauce"
click at [304, 61] on input "text" at bounding box center [383, 62] width 176 height 17
type input "NUTRI"
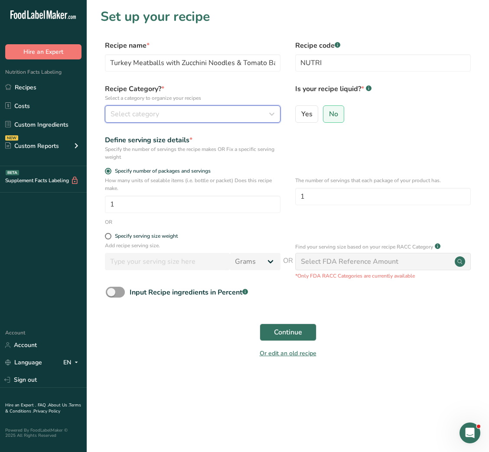
click at [257, 105] on button "Select category" at bounding box center [193, 113] width 176 height 17
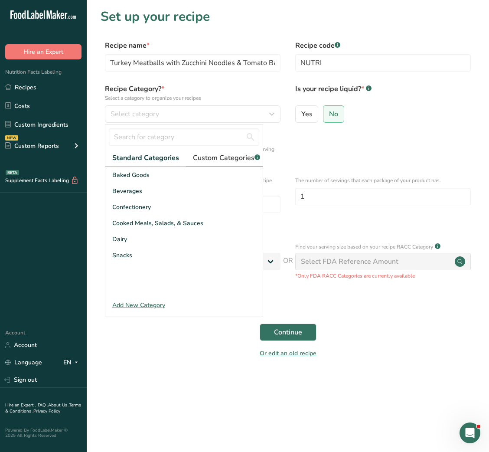
click at [215, 161] on span "Custom Categories .a-a{fill:#347362;}.b-a{fill:#fff;}" at bounding box center [226, 158] width 67 height 10
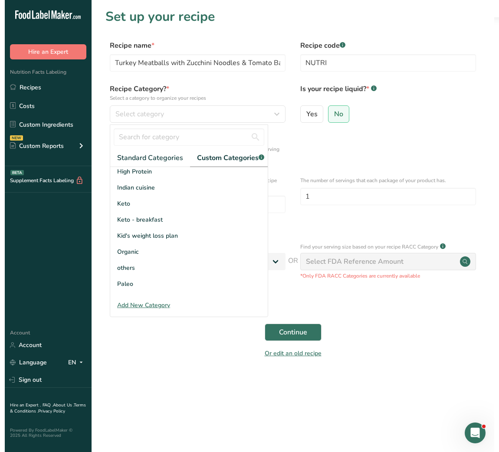
scroll to position [85, 0]
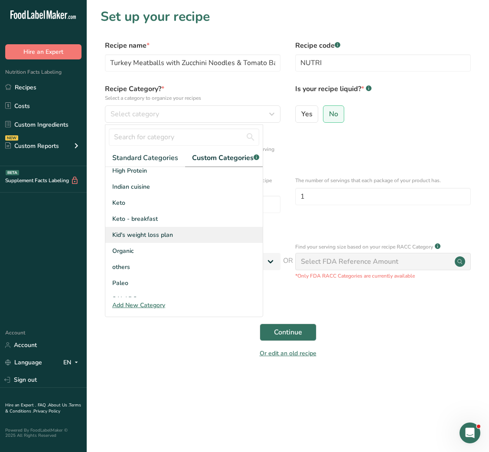
click at [140, 239] on span "Kid's weight loss plan" at bounding box center [142, 234] width 61 height 9
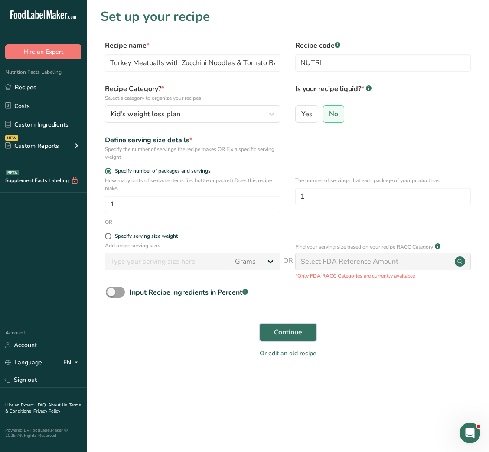
click at [278, 331] on span "Continue" at bounding box center [288, 332] width 28 height 10
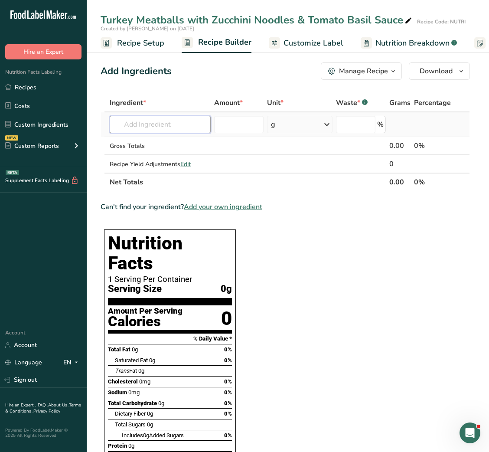
click at [169, 126] on input "text" at bounding box center [160, 124] width 101 height 17
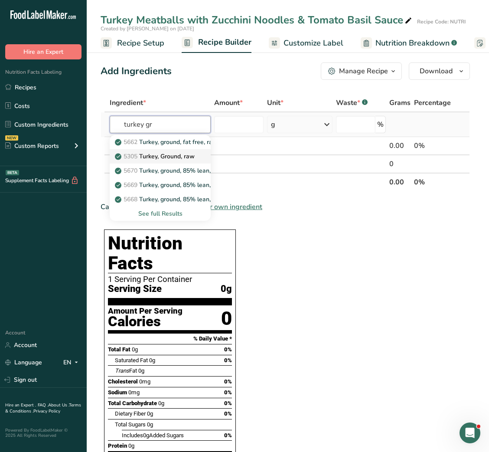
type input "turkey gr"
click at [179, 161] on link "5305 [GEOGRAPHIC_DATA], Ground, raw" at bounding box center [160, 156] width 101 height 14
type input "Turkey, Ground, raw"
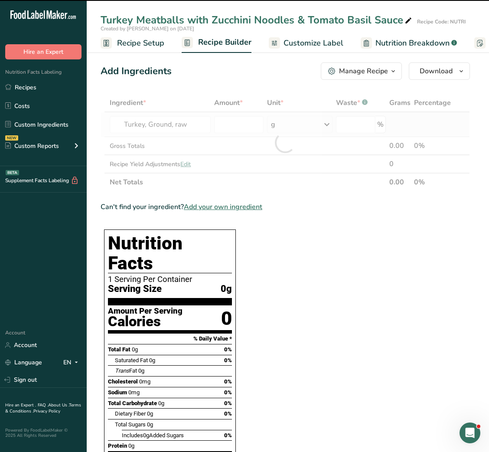
type input "0"
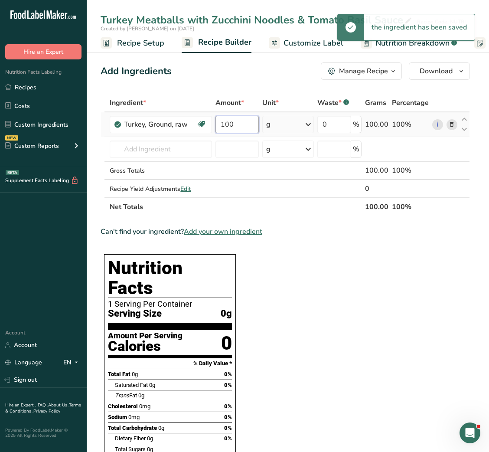
type input "100"
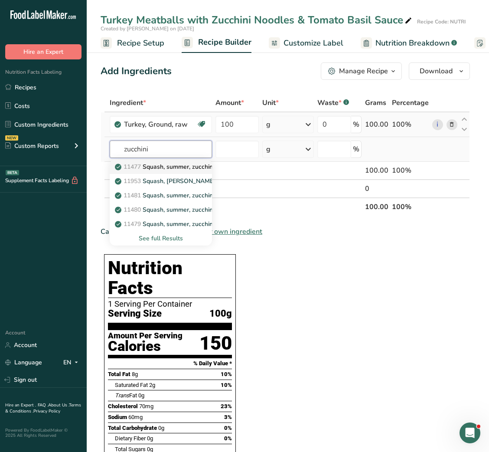
type input "zucchini"
click at [179, 164] on p "11477 Squash, summer, zucchini, includes skin, raw" at bounding box center [192, 166] width 150 height 9
type input "Squash, summer, zucchini, includes skin, raw"
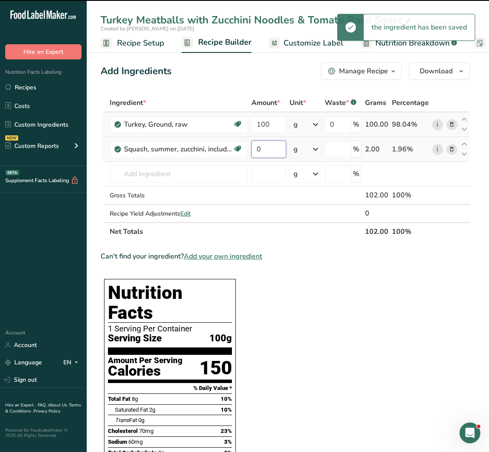
type input "2"
type input "0"
type input "20"
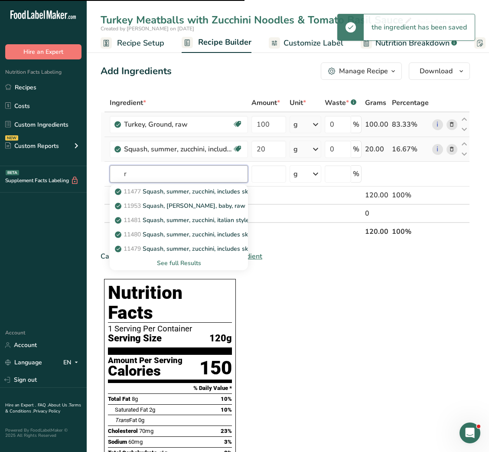
type input "ri"
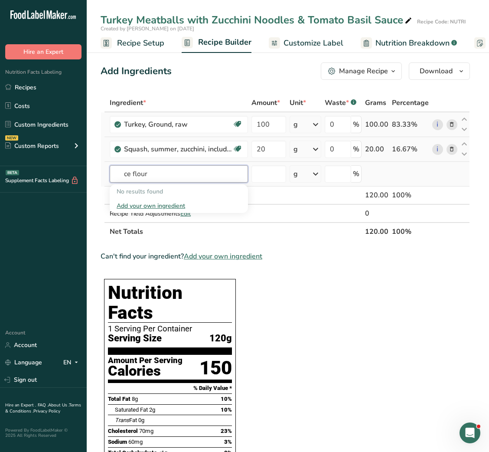
click at [125, 177] on input "ce flour" at bounding box center [179, 173] width 138 height 17
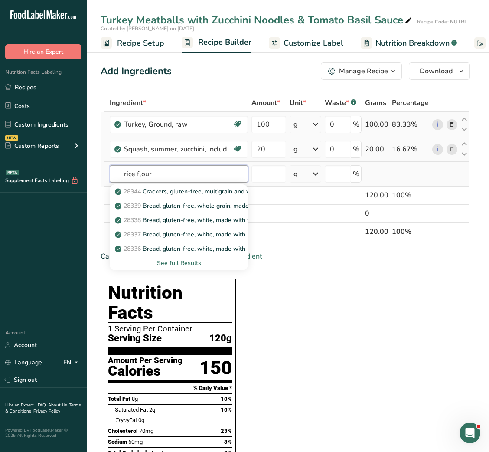
type input "rice flour"
click at [193, 257] on div "See full Results" at bounding box center [179, 263] width 138 height 14
click at [188, 262] on div "See full Results" at bounding box center [179, 263] width 125 height 9
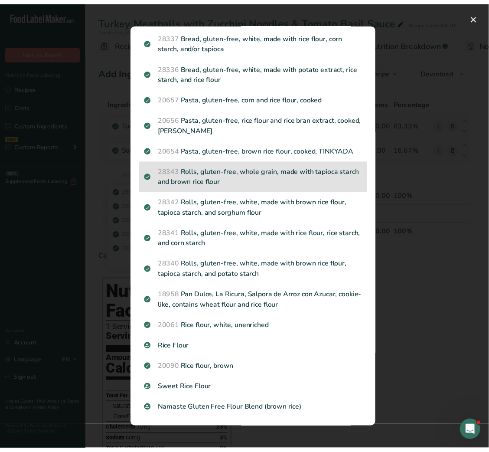
scroll to position [126, 0]
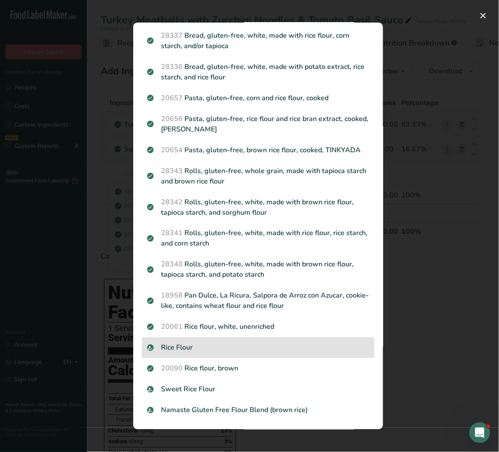
click at [227, 346] on p "Rice Flour" at bounding box center [258, 348] width 222 height 10
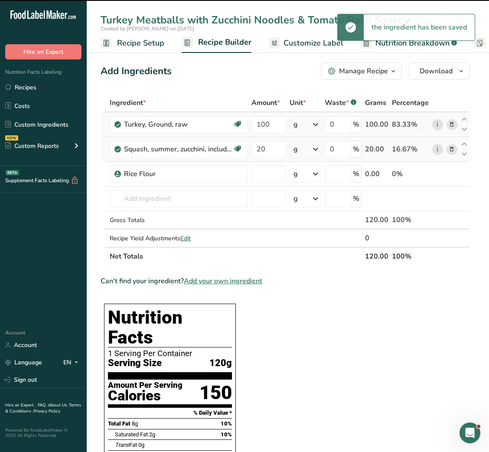
type input "0"
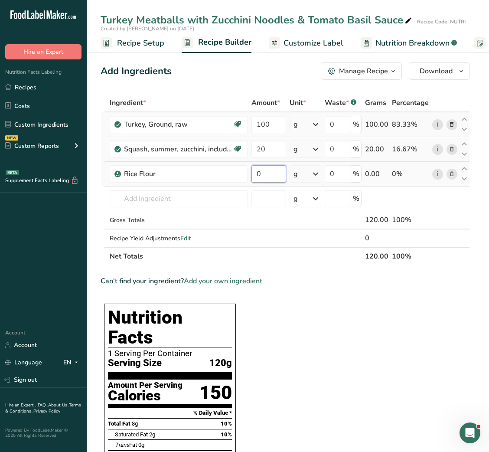
click at [256, 173] on input "0" at bounding box center [269, 173] width 34 height 17
type input "10"
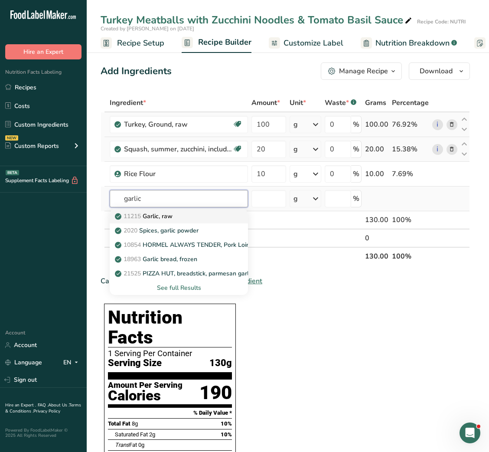
type input "garlic"
click at [180, 217] on div "11215 Garlic, raw" at bounding box center [172, 216] width 111 height 9
type input "Garlic, raw"
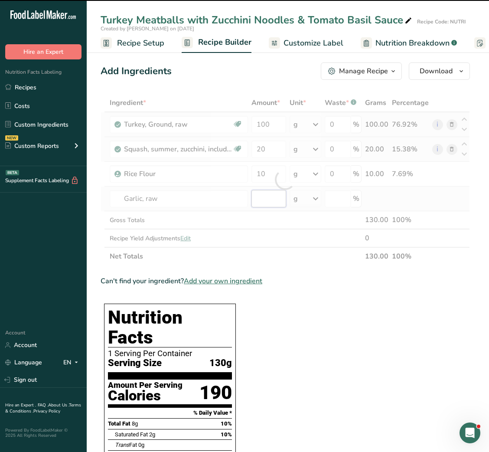
type input "0"
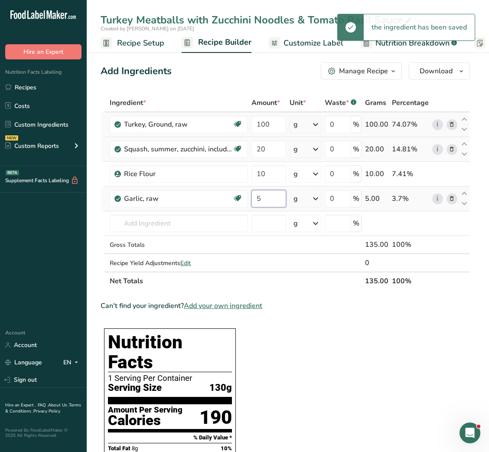
type input "5"
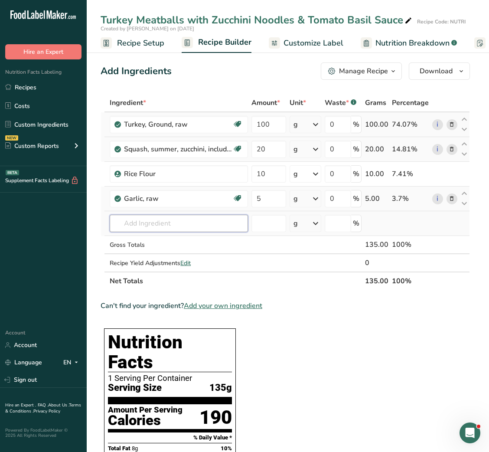
click at [174, 226] on input "text" at bounding box center [179, 223] width 138 height 17
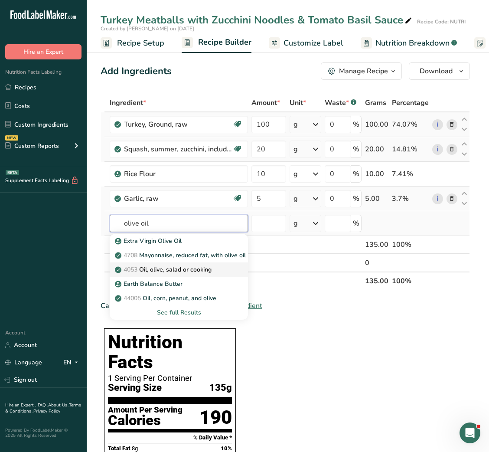
type input "olive oil"
click at [183, 272] on p "4053 Oil, olive, salad or cooking" at bounding box center [164, 269] width 95 height 9
type input "Oil, olive, salad or cooking"
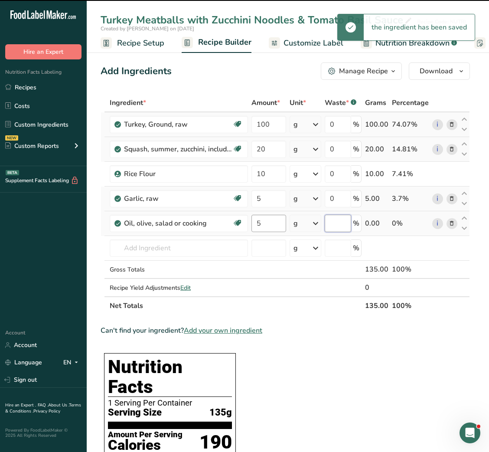
type input "0"
click at [258, 222] on div "Ingredient * Amount * Unit * Waste * .a-a{fill:#347362;}.b-a{fill:#fff;} Grams …" at bounding box center [286, 204] width 370 height 221
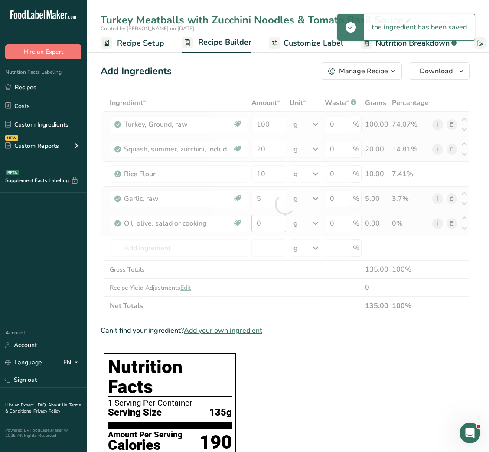
click at [258, 222] on div at bounding box center [286, 204] width 370 height 221
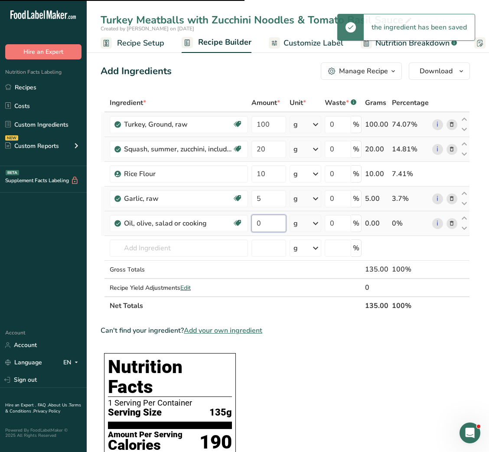
click at [258, 222] on input "0" at bounding box center [269, 223] width 34 height 17
type input "5"
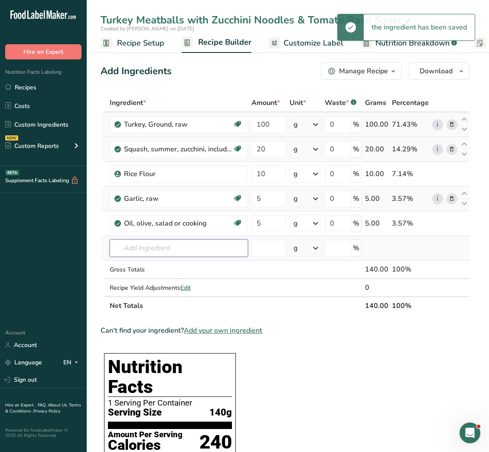
click at [154, 249] on input "text" at bounding box center [179, 247] width 138 height 17
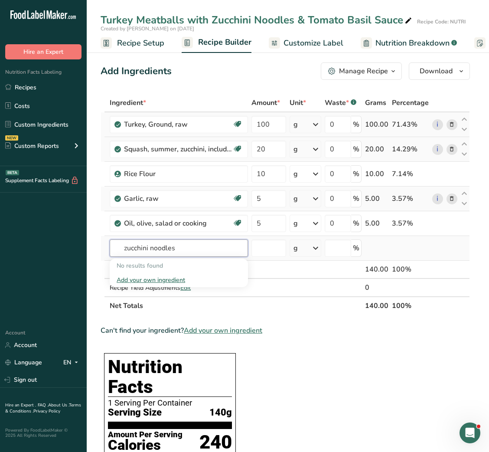
click at [164, 250] on input "zucchini noodles" at bounding box center [179, 247] width 138 height 17
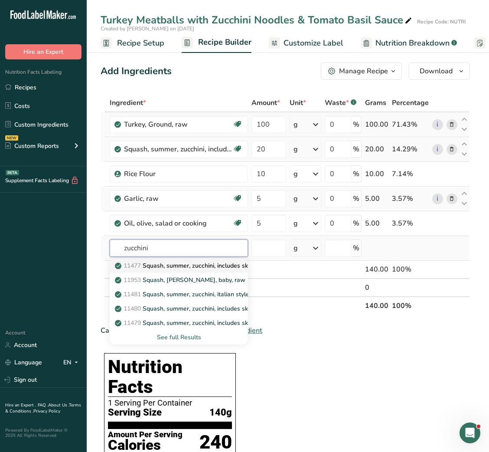
type input "zucchini"
click at [167, 268] on p "11477 Squash, summer, zucchini, includes skin, raw" at bounding box center [192, 265] width 150 height 9
type input "Squash, summer, zucchini, includes skin, raw"
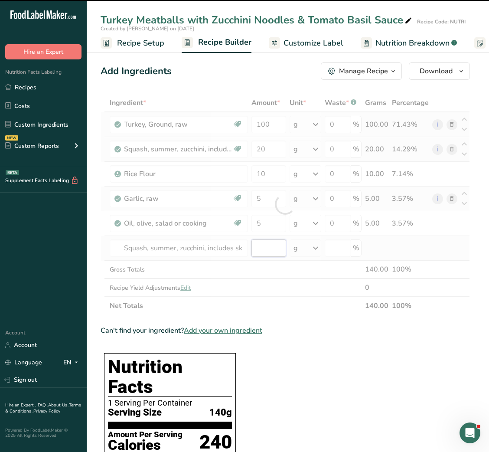
type input "0"
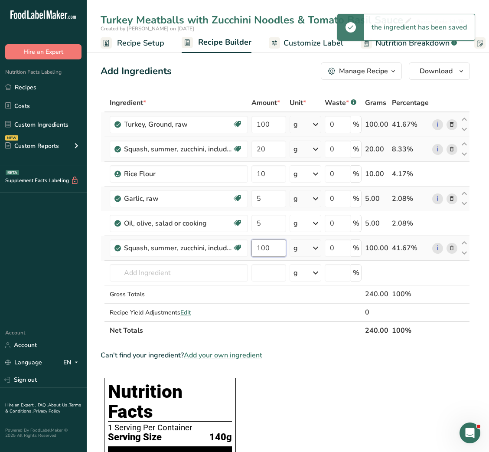
type input "100"
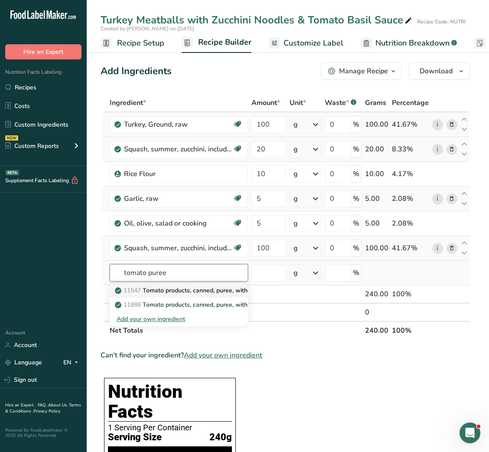
type input "tomato puree"
click at [206, 292] on p "11547 Tomato products, canned, puree, without salt added" at bounding box center [202, 290] width 171 height 9
type input "Tomato products, canned, puree, without salt added"
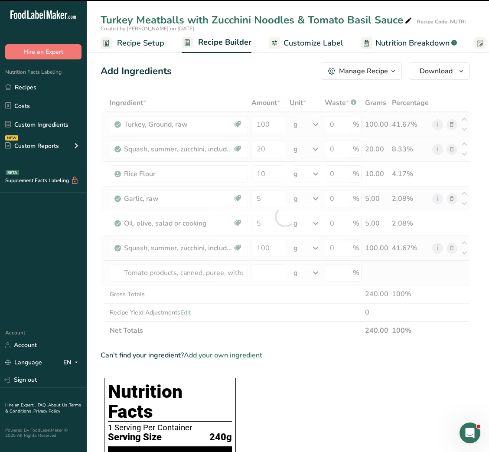
type input "0"
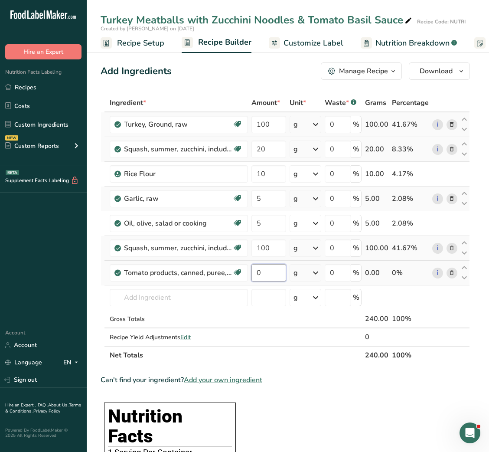
click at [254, 276] on input "0" at bounding box center [269, 272] width 34 height 17
type input "80"
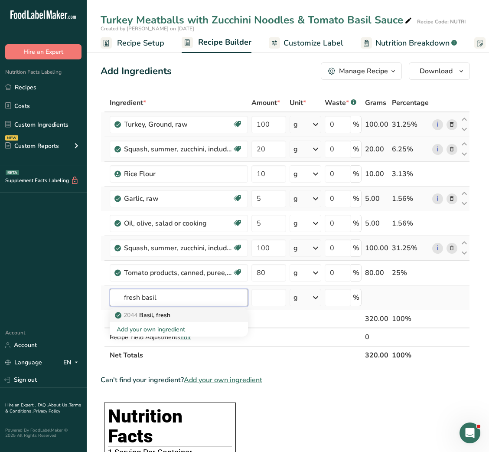
type input "fresh basil"
click at [170, 315] on p "2044 Basil, fresh" at bounding box center [144, 315] width 54 height 9
type input "Basil, fresh"
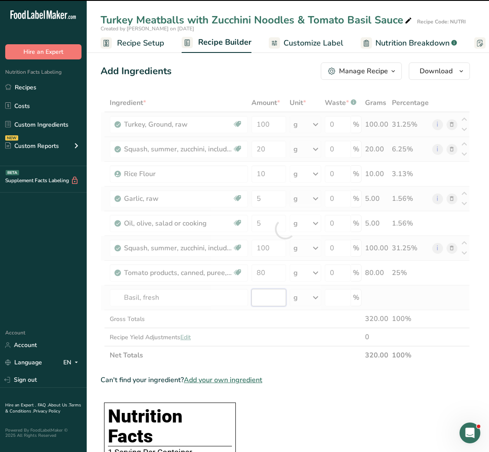
type input "0"
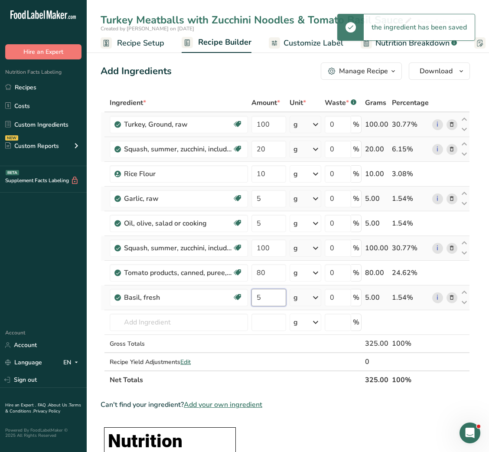
type input "5"
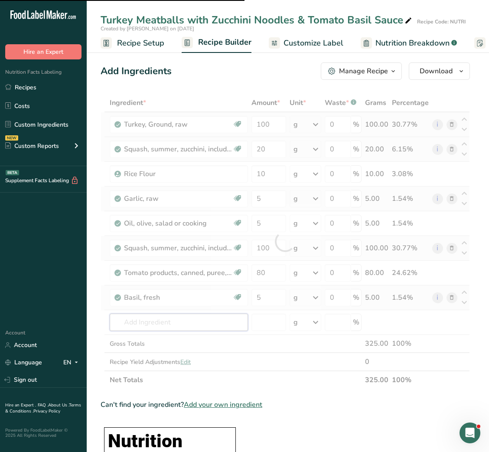
type input "s"
type input "a"
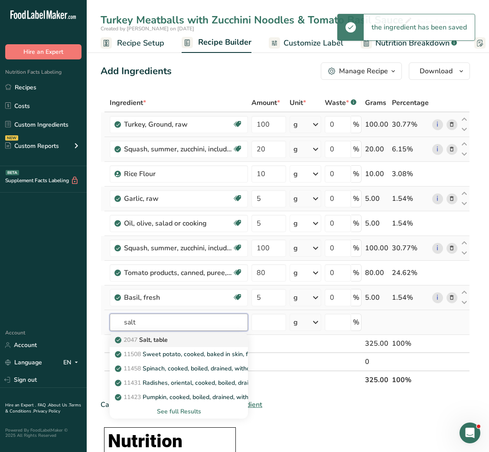
type input "salt"
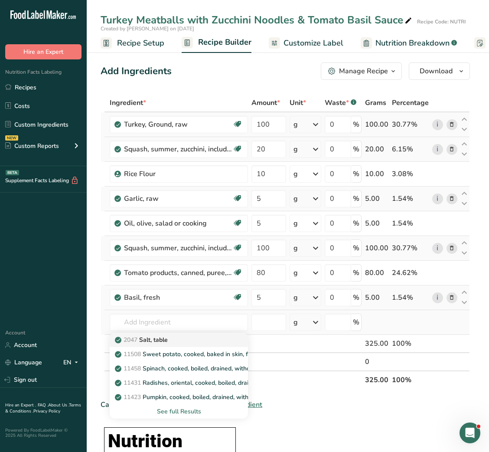
click at [153, 340] on p "2047 Salt, table" at bounding box center [142, 339] width 51 height 9
type input "Salt, table"
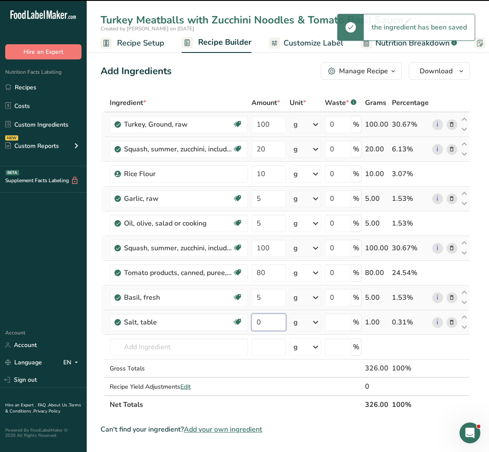
type input "1"
type input "0"
type input "1"
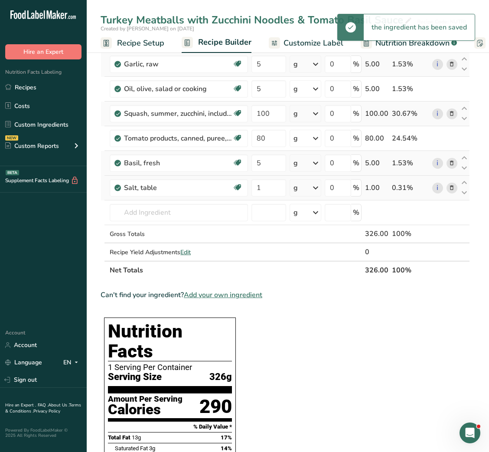
scroll to position [0, 0]
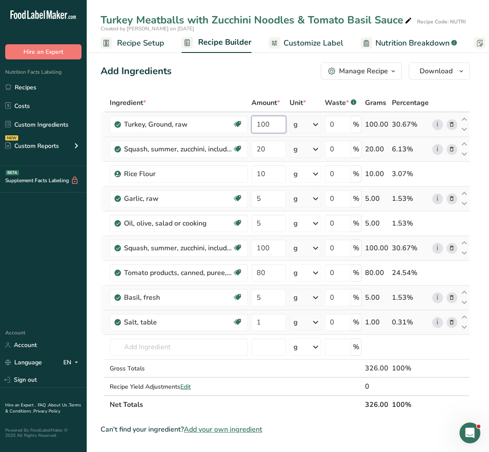
click at [261, 129] on input "100" at bounding box center [269, 124] width 34 height 17
type input "150"
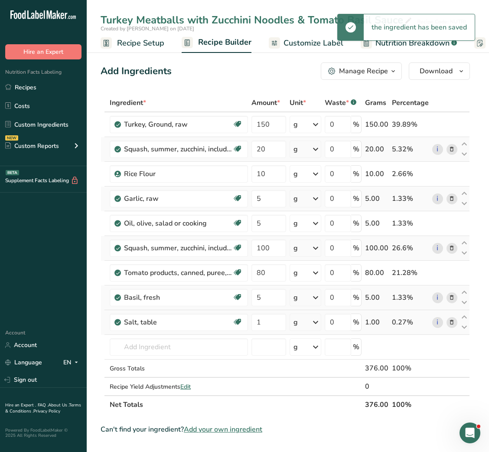
click at [295, 42] on span "Customize Label" at bounding box center [314, 43] width 60 height 12
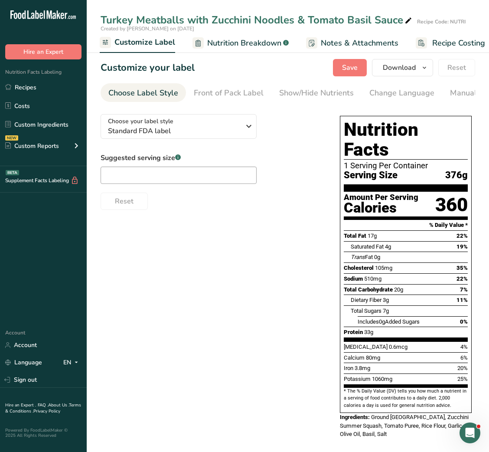
scroll to position [0, 169]
click at [409, 20] on icon at bounding box center [409, 21] width 8 height 12
type input "Turkey Meatballs with Zucchini Noodles & Tomato Basil Sauce_Nouman"
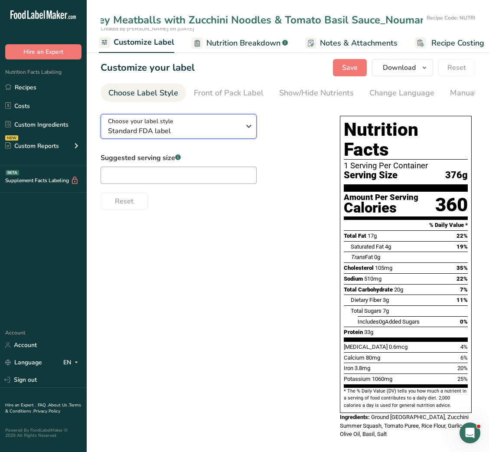
scroll to position [0, 0]
click at [139, 130] on span "Standard FDA label" at bounding box center [174, 131] width 132 height 10
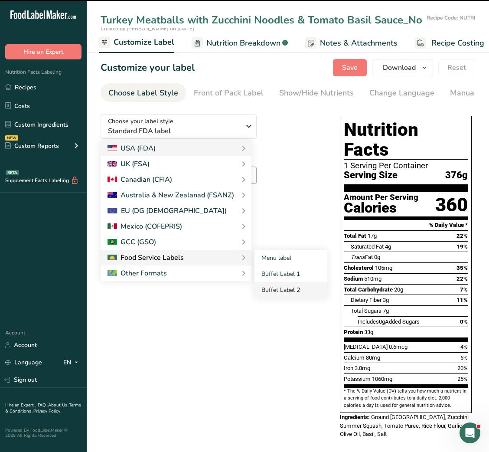
click at [264, 291] on link "Buffet Label 2" at bounding box center [291, 290] width 73 height 16
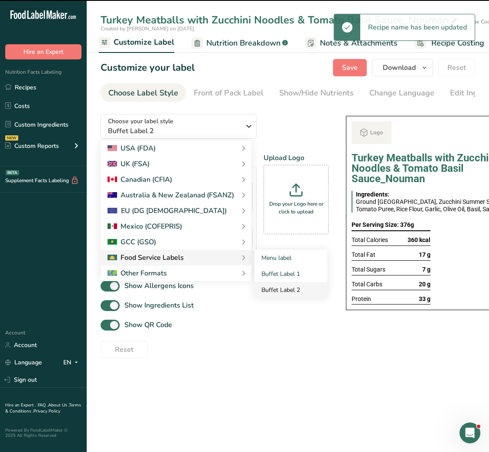
checkbox input "false"
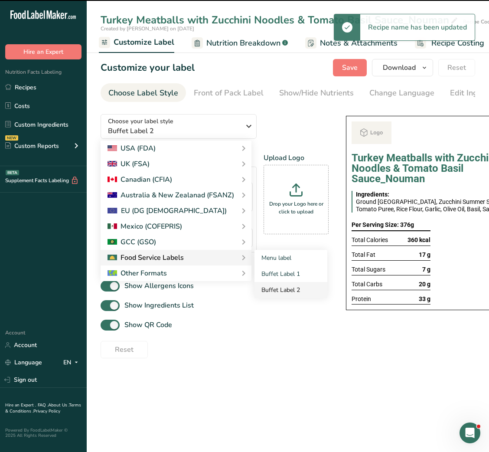
checkbox input "false"
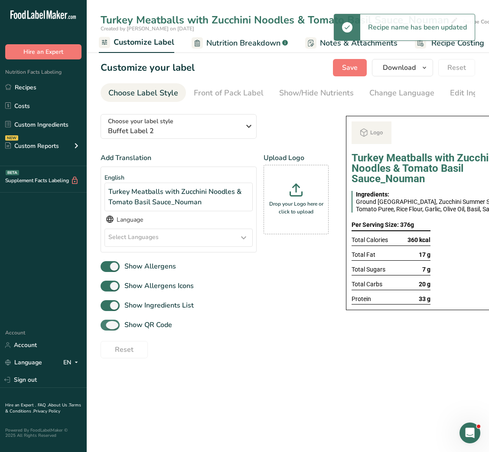
click at [121, 330] on span "Show QR Code" at bounding box center [146, 325] width 52 height 10
click at [106, 328] on input "Show QR Code" at bounding box center [104, 325] width 6 height 6
checkbox input "false"
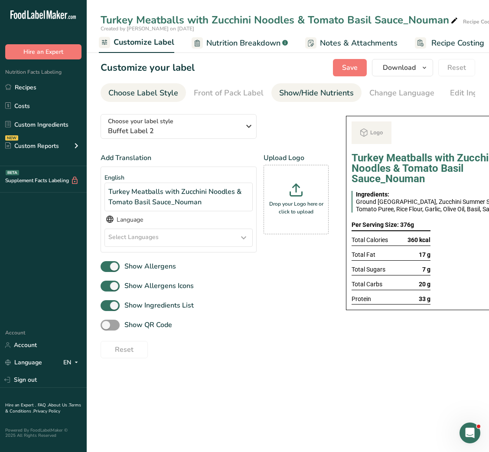
click at [328, 97] on div "Show/Hide Nutrients" at bounding box center [316, 93] width 75 height 12
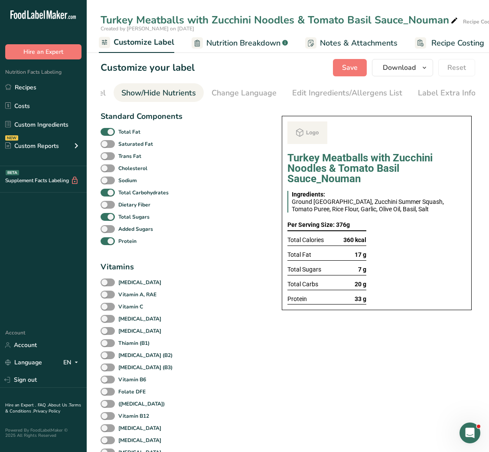
scroll to position [0, 158]
click at [126, 135] on b "Total Fat" at bounding box center [129, 132] width 22 height 8
click at [106, 134] on input "Total Fat" at bounding box center [104, 132] width 6 height 6
checkbox input "false"
click at [117, 216] on div "Total Sugars" at bounding box center [142, 217] width 82 height 12
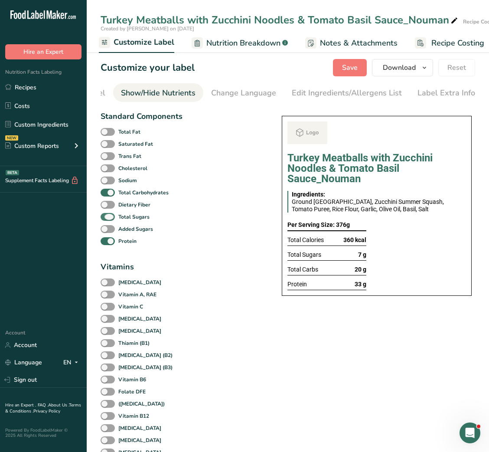
click at [115, 221] on span "Total Sugars" at bounding box center [132, 217] width 35 height 8
click at [106, 220] on input "Total Sugars" at bounding box center [104, 217] width 6 height 6
checkbox input "false"
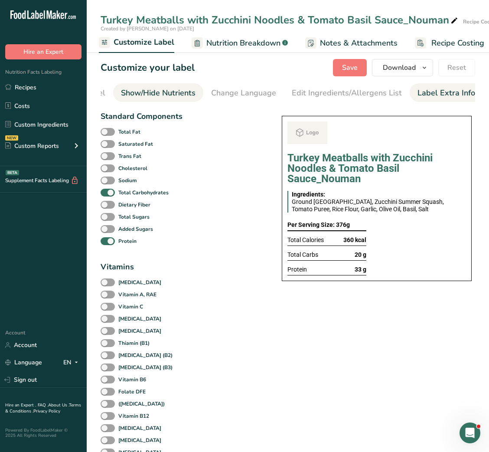
click at [425, 88] on div "Label Extra Info" at bounding box center [447, 93] width 58 height 12
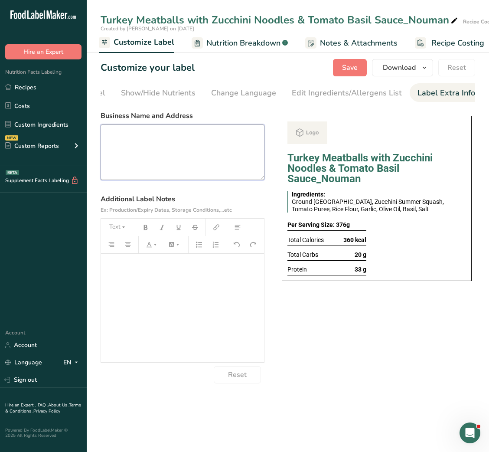
click at [145, 158] on textarea at bounding box center [183, 153] width 164 height 56
paste textarea "Turkey Meatballs with Zucchini Noodles & Tomato Basil Sauce"
type textarea "Turkey Meatballs with Zucchini Noodles & Tomato Basil Sauce"
click at [215, 145] on textarea at bounding box center [183, 153] width 164 height 56
paste textarea "BREAKFAST Use by - [DATE] Storage - Keep Refrigerated below 5 degree Heating - …"
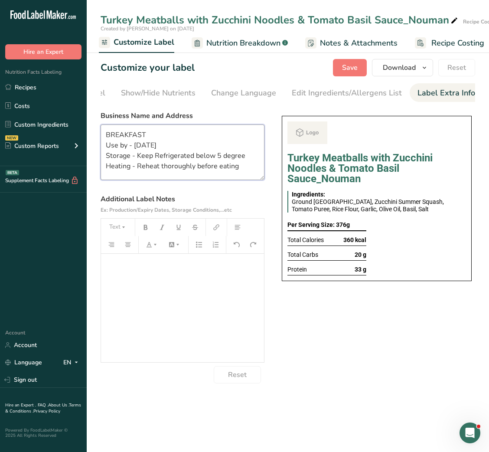
click at [125, 139] on textarea "BREAKFAST Use by - [DATE] Storage - Keep Refrigerated below 5 degree Heating - …" at bounding box center [183, 153] width 164 height 56
type textarea "Dinner Use by - [DATE] Storage - Keep Refrigerated below 5 degree Heating - Reh…"
click at [357, 78] on section "Customize your label Save Download Choose what to show on your downloaded label…" at bounding box center [288, 221] width 403 height 352
click at [357, 75] on button "Save" at bounding box center [350, 67] width 34 height 17
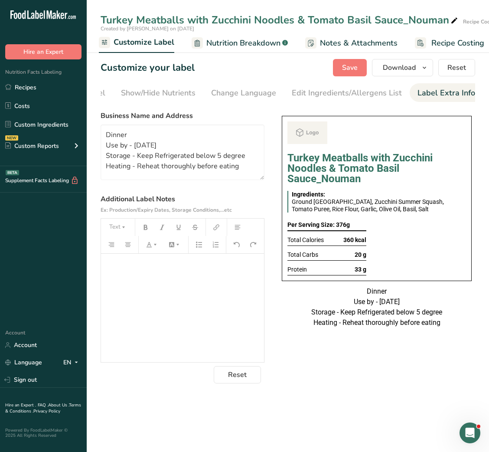
click at [374, 331] on div "Turkey Meatballs with Zucchini Noodles & Tomato Basil Sauce_Nouman Ingredients:…" at bounding box center [377, 221] width 197 height 219
click at [406, 75] on button "Download" at bounding box center [402, 67] width 61 height 17
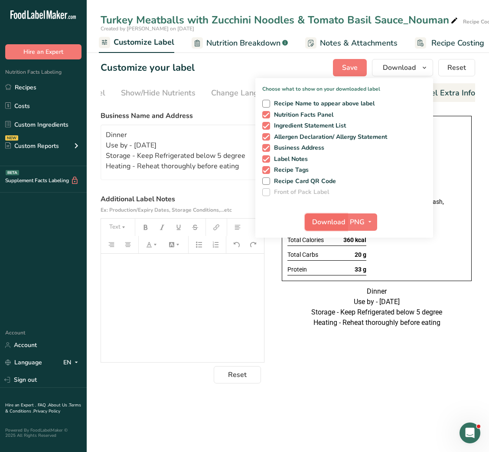
click at [330, 219] on span "Download" at bounding box center [328, 222] width 33 height 10
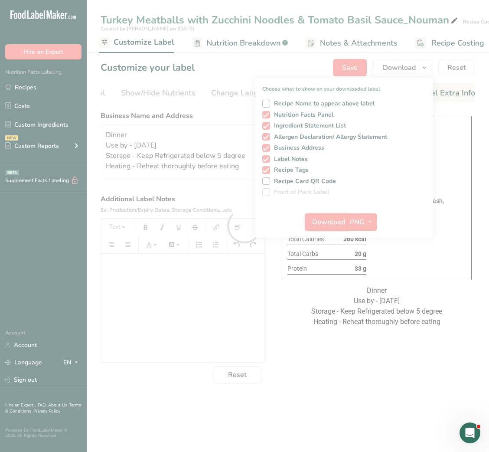
scroll to position [0, 0]
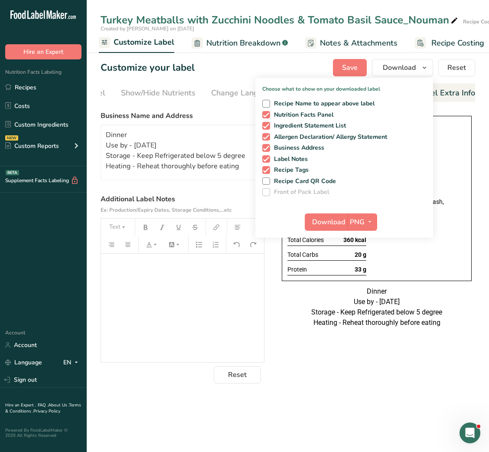
click at [353, 383] on div "Choose your label style Buffet Label 2 USA (FDA) Standard FDA label Tabular FDA…" at bounding box center [288, 245] width 375 height 276
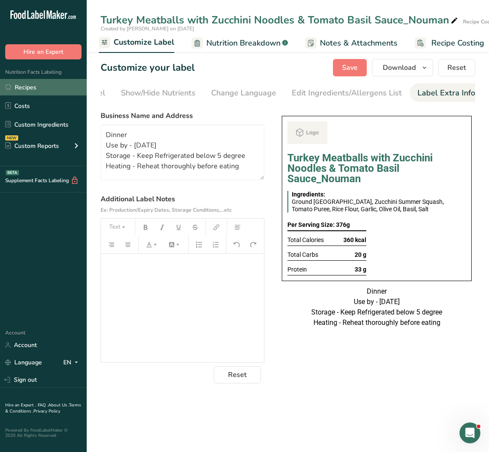
click at [27, 95] on link "Recipes" at bounding box center [43, 87] width 87 height 16
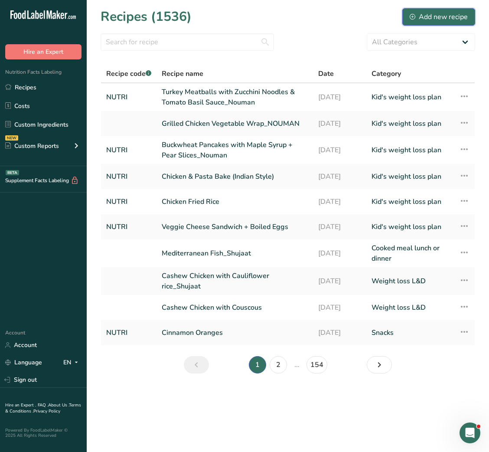
click at [443, 23] on button "Add new recipe" at bounding box center [439, 16] width 73 height 17
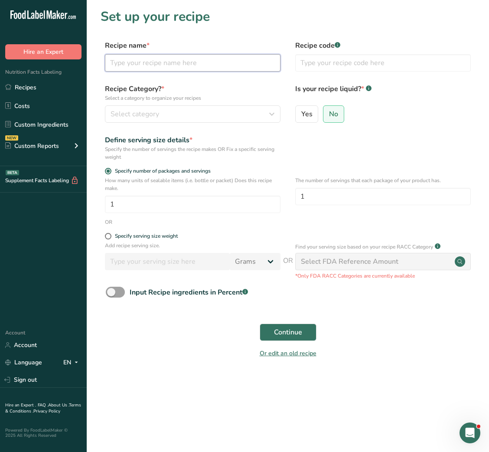
click at [217, 67] on input "text" at bounding box center [193, 62] width 176 height 17
paste input "Oatmeal Raisin Energy Bites"
type input "Oatmeal Raisin Energy Bites"
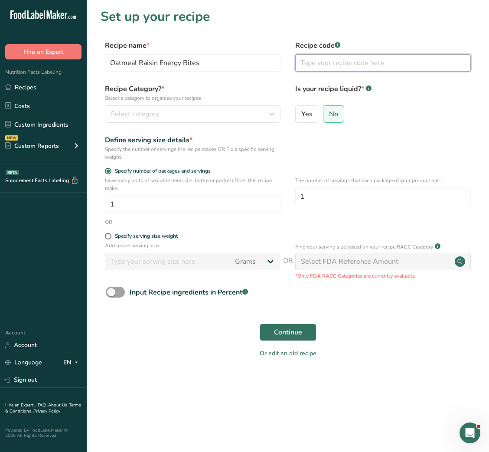
click at [339, 63] on input "text" at bounding box center [383, 62] width 176 height 17
type input "NUTRI"
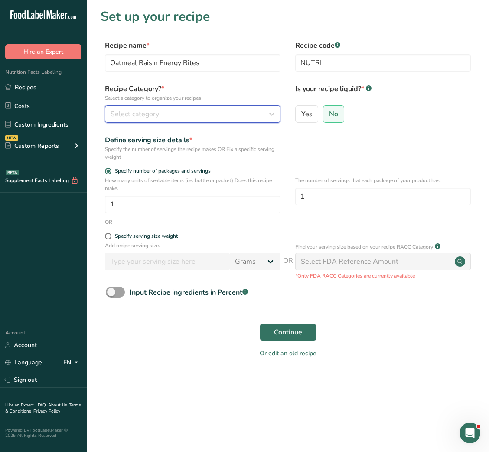
click at [270, 114] on icon "button" at bounding box center [272, 114] width 10 height 16
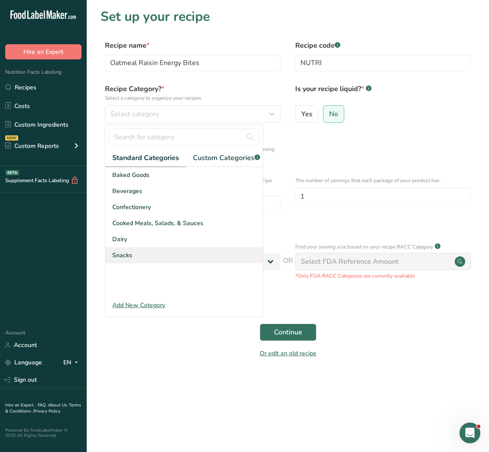
click at [154, 263] on div "Snacks" at bounding box center [183, 255] width 157 height 16
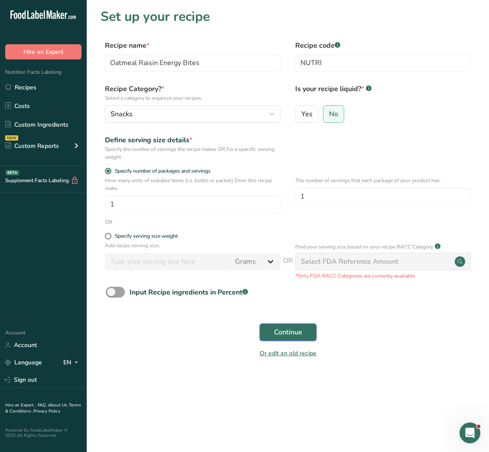
click at [294, 333] on span "Continue" at bounding box center [288, 332] width 28 height 10
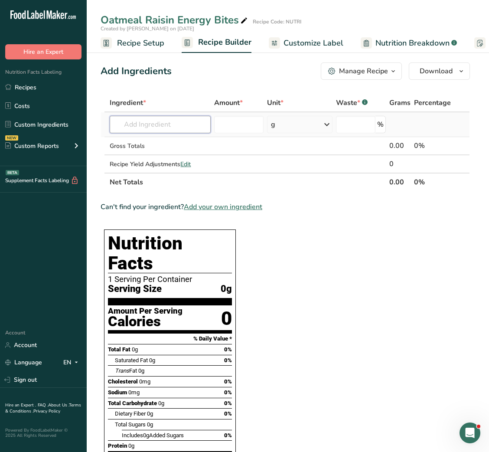
click at [160, 127] on input "text" at bounding box center [160, 124] width 101 height 17
type input "rolled oats"
click at [158, 142] on p "Organic Old-Fashioned Rolled Oats" at bounding box center [170, 142] width 106 height 9
type input "Organic Old-Fashioned Rolled Oats"
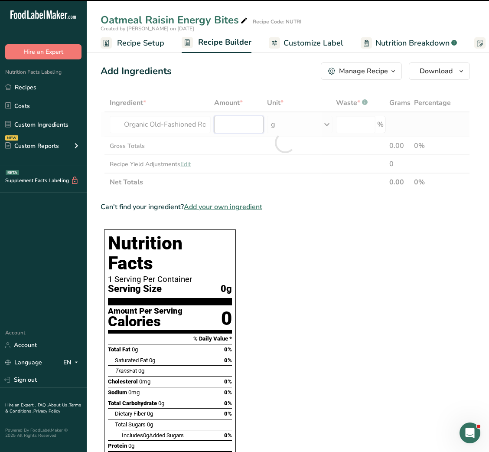
type input "0"
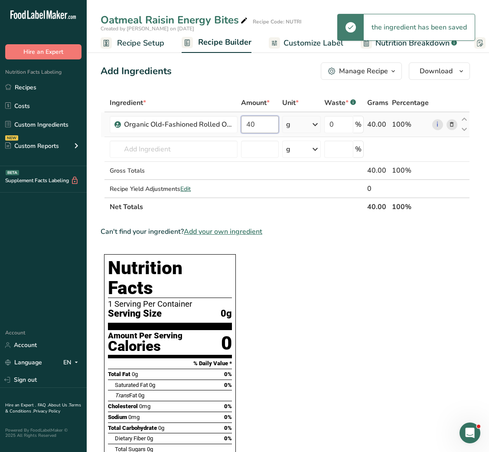
type input "40"
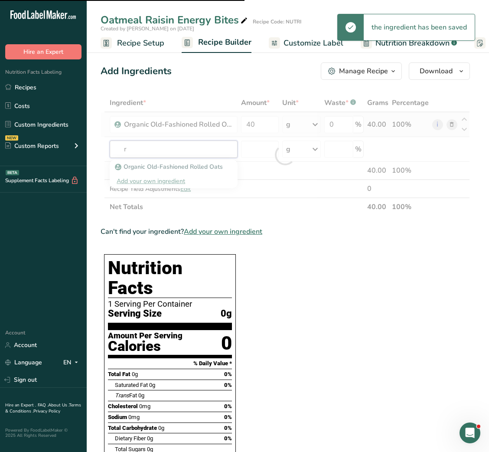
type input "ra"
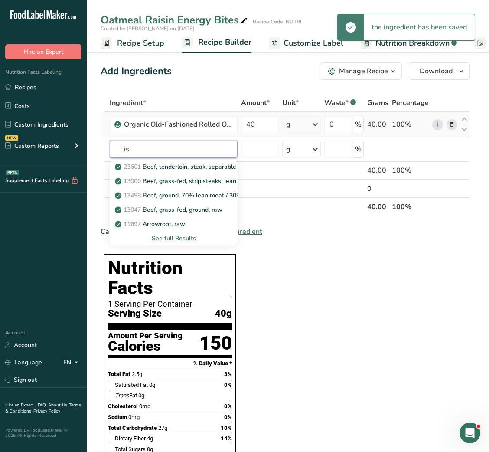
type input "i"
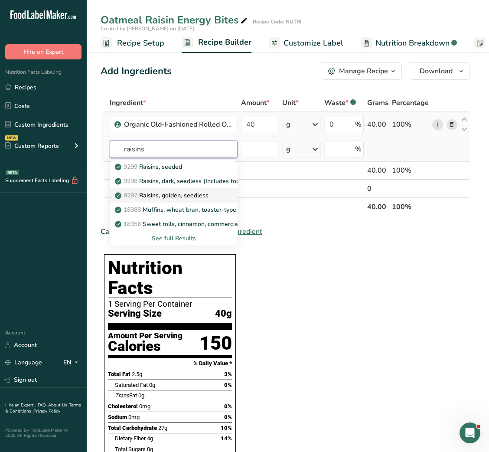
type input "raisins"
click at [170, 192] on p "9297 Raisins, golden, seedless" at bounding box center [163, 195] width 92 height 9
type input "Raisins, golden, seedless"
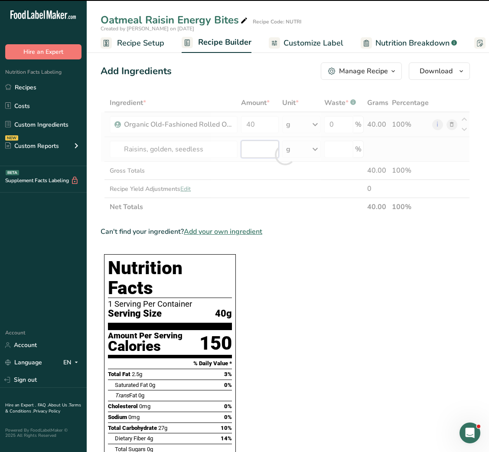
type input "0"
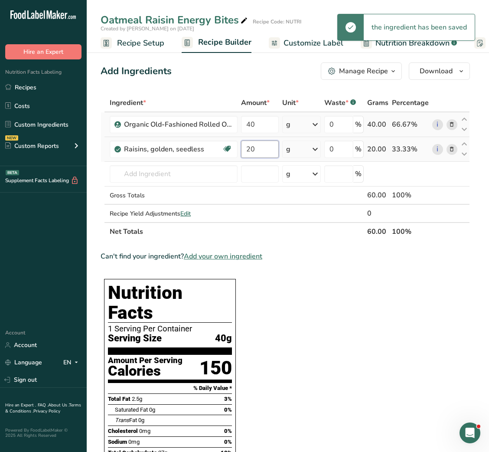
type input "20"
type input "p"
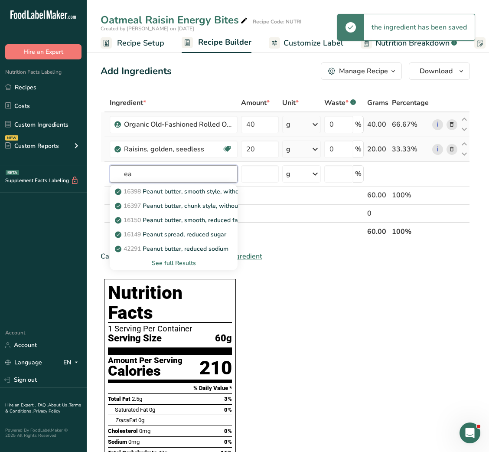
type input "e"
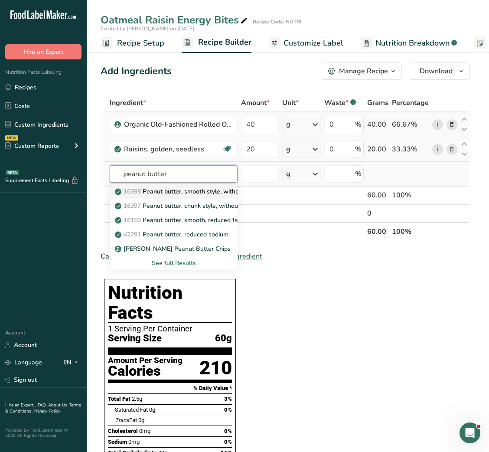
type input "peanut butter"
click at [184, 191] on p "16398 Peanut butter, smooth style, without salt" at bounding box center [187, 191] width 140 height 9
type input "Peanut butter, smooth style, without salt"
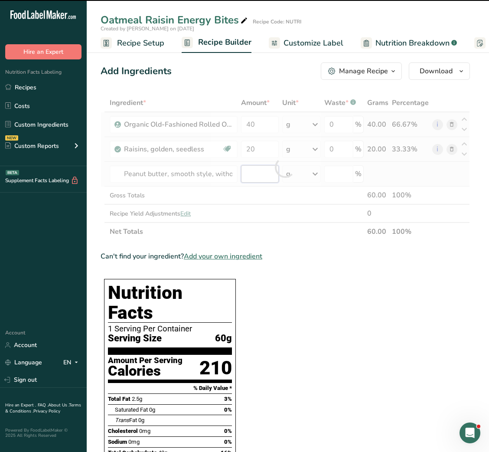
type input "0"
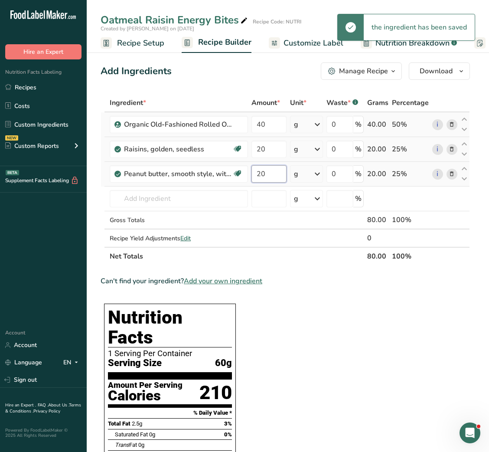
type input "20"
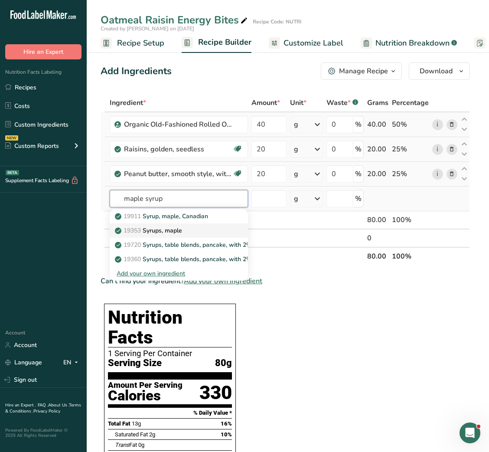
type input "maple syrup"
click at [179, 226] on p "19353 Syrups, maple" at bounding box center [150, 230] width 66 height 9
type input "Syrups, maple"
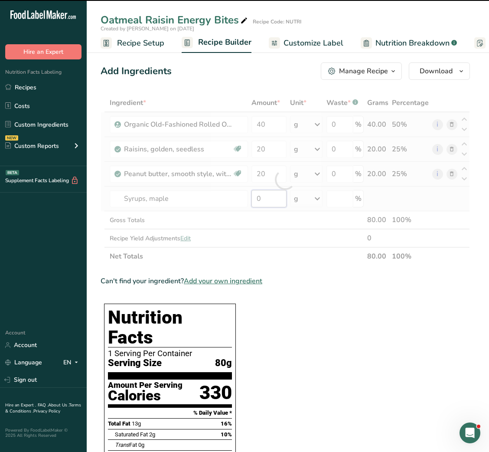
type input "1"
type input "0"
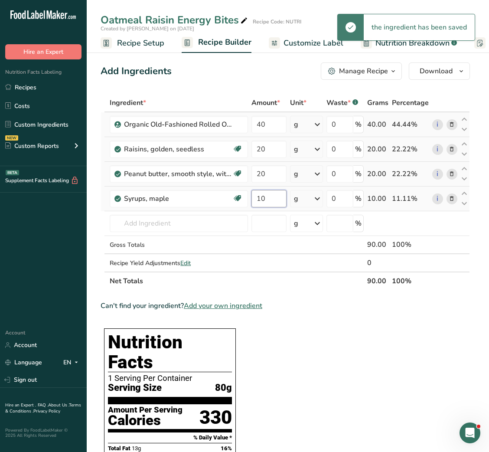
type input "10"
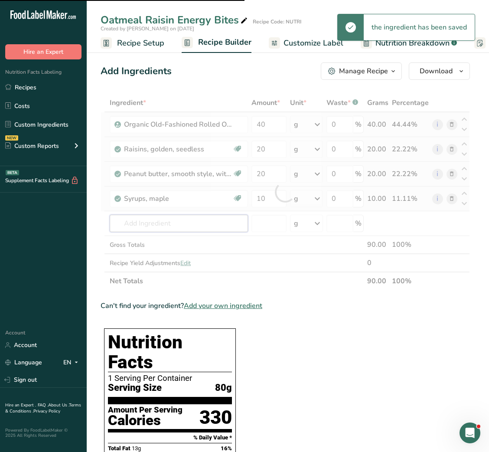
type input "c"
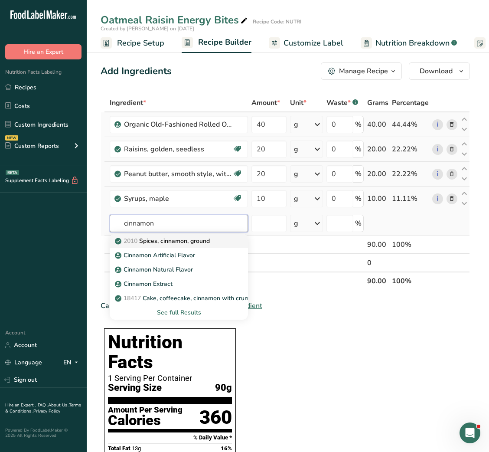
type input "cinnamon"
click at [177, 239] on p "2010 Spices, cinnamon, ground" at bounding box center [163, 240] width 93 height 9
type input "Spices, cinnamon, ground"
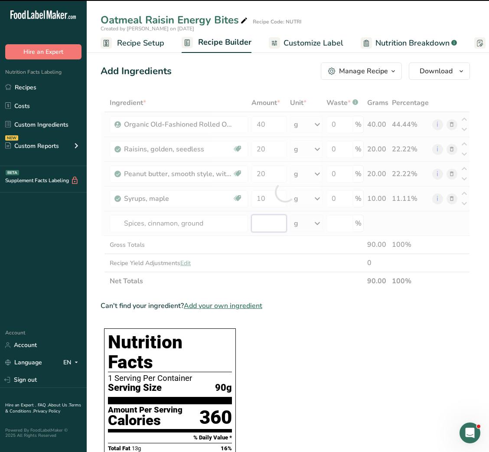
type input "0"
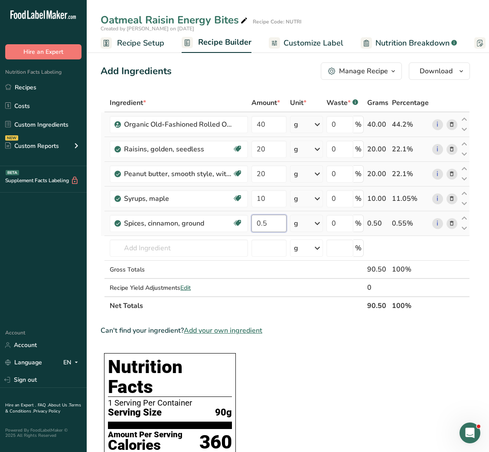
type input "0.5"
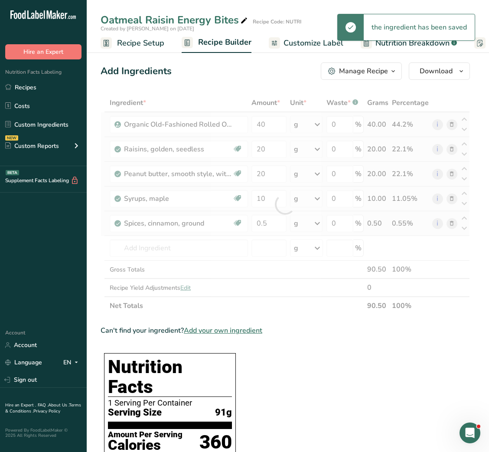
click at [279, 45] on link "Customize Label" at bounding box center [306, 43] width 75 height 20
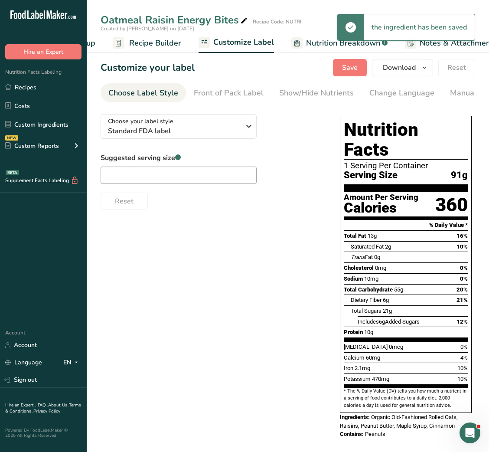
click at [170, 46] on span "Recipe Builder" at bounding box center [155, 43] width 52 height 12
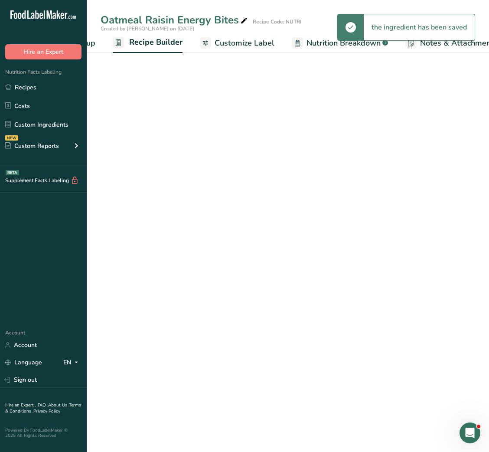
scroll to position [0, 84]
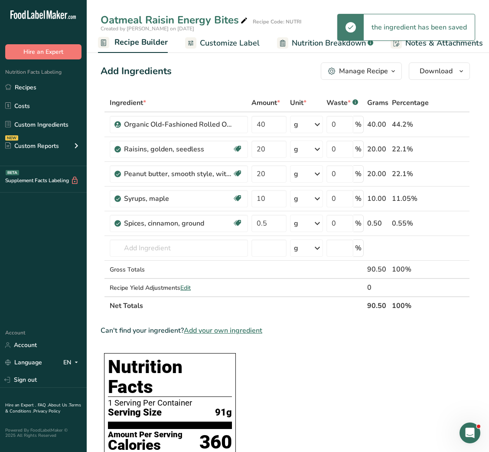
click at [254, 44] on span "Customize Label" at bounding box center [230, 43] width 60 height 12
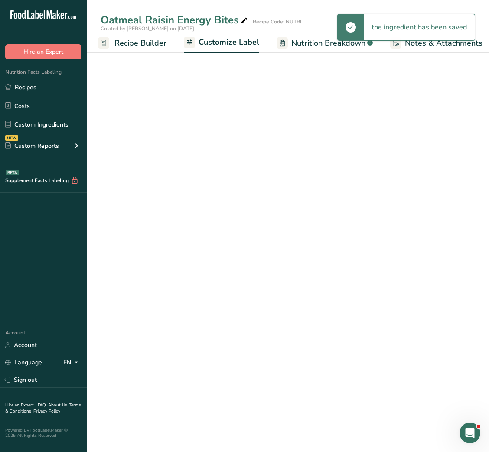
scroll to position [0, 169]
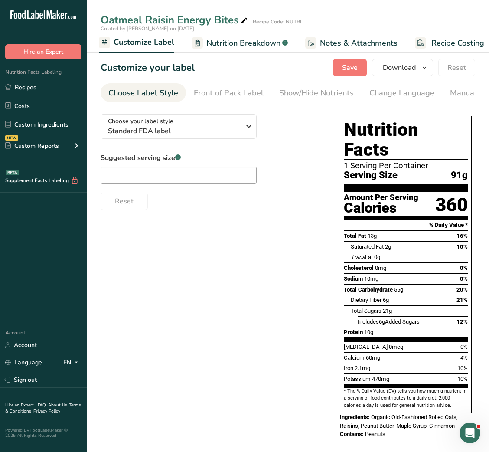
click at [254, 44] on span "Nutrition Breakdown" at bounding box center [243, 43] width 74 height 12
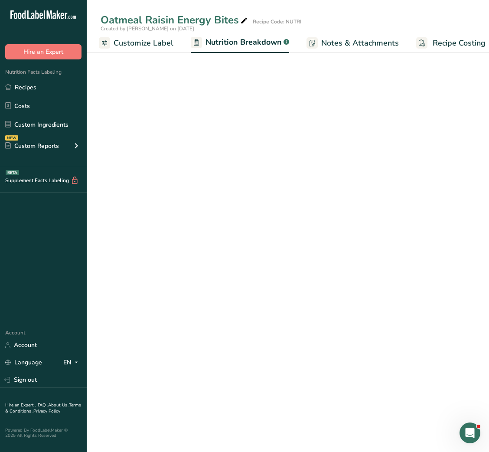
scroll to position [0, 178]
select select "Calories"
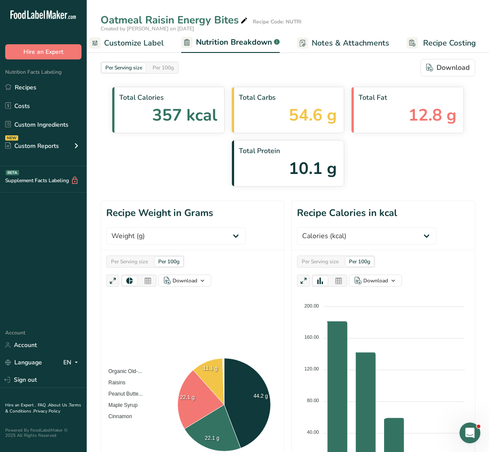
click at [161, 43] on span "Customize Label" at bounding box center [134, 43] width 60 height 12
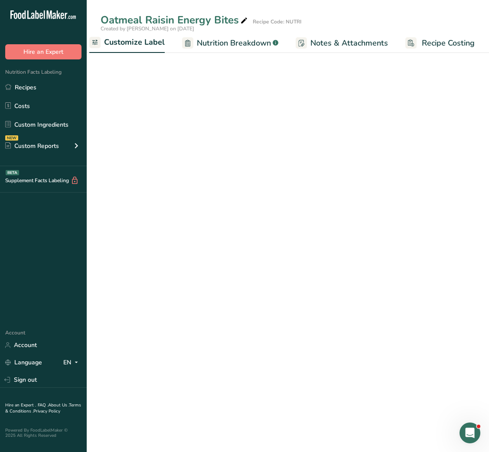
scroll to position [0, 169]
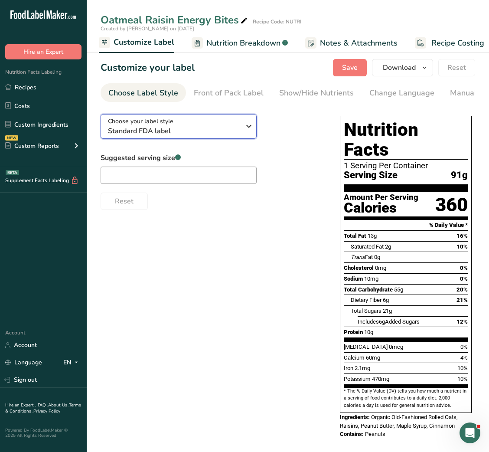
click at [151, 134] on span "Standard FDA label" at bounding box center [174, 131] width 132 height 10
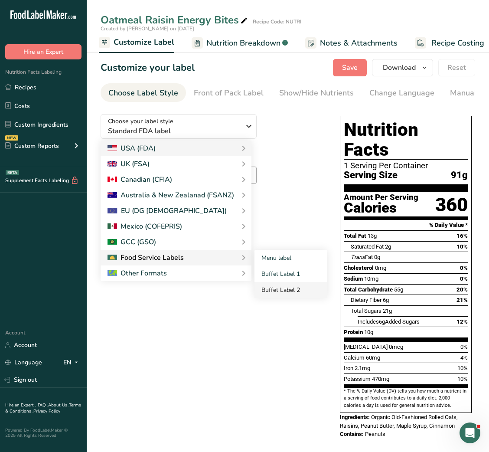
click at [293, 289] on link "Buffet Label 2" at bounding box center [291, 290] width 73 height 16
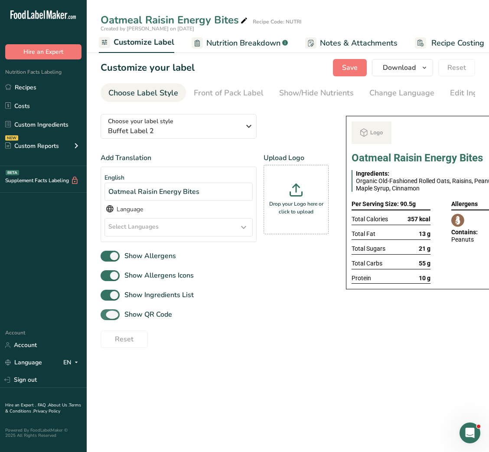
click at [155, 316] on span "Show QR Code" at bounding box center [146, 314] width 52 height 10
click at [106, 316] on input "Show QR Code" at bounding box center [104, 315] width 6 height 6
checkbox input "false"
click at [331, 94] on div "Show/Hide Nutrients" at bounding box center [316, 93] width 75 height 12
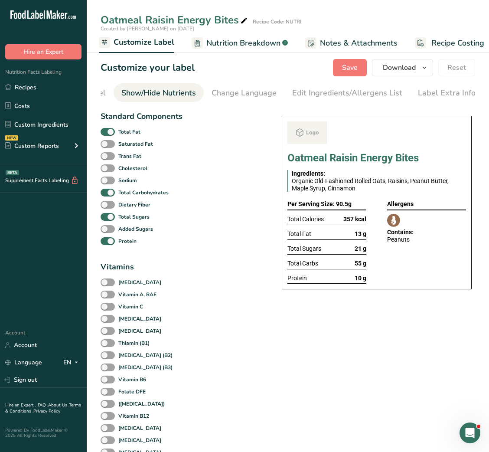
scroll to position [0, 158]
click at [118, 134] on b "Total Fat" at bounding box center [129, 132] width 22 height 8
click at [106, 134] on input "Total Fat" at bounding box center [104, 132] width 6 height 6
checkbox input "false"
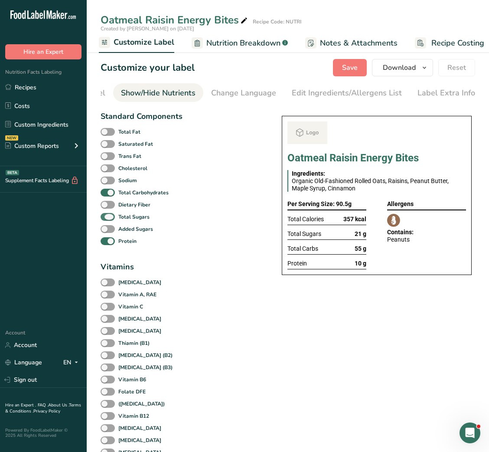
click at [114, 217] on label "Total Sugars" at bounding box center [125, 217] width 49 height 8
click at [106, 217] on input "Total Sugars" at bounding box center [104, 217] width 6 height 6
checkbox input "false"
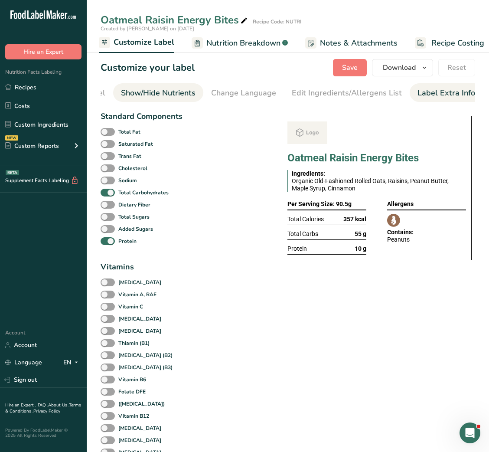
click at [434, 90] on div "Label Extra Info" at bounding box center [447, 93] width 58 height 12
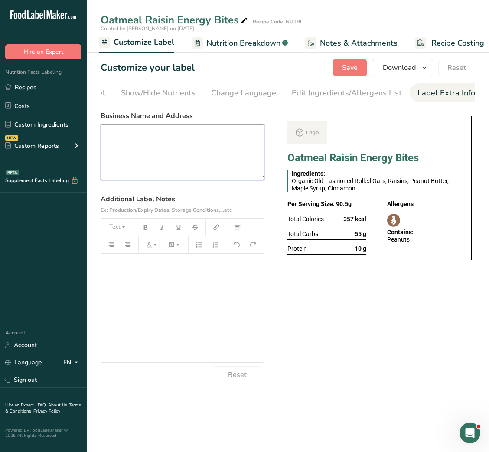
click at [235, 166] on textarea at bounding box center [183, 153] width 164 height 56
paste textarea "Oatmeal Raisin Energy Bites"
type textarea "Oatmeal Raisin Energy Bites"
click at [148, 157] on textarea at bounding box center [183, 153] width 164 height 56
paste textarea "BREAKFAST Use by - [DATE] Storage - Keep Refrigerated below 5 degree Heating - …"
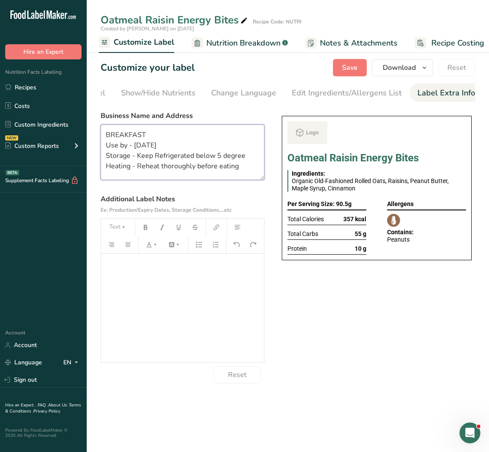
click at [129, 171] on textarea "BREAKFAST Use by - [DATE] Storage - Keep Refrigerated below 5 degree Heating - …" at bounding box center [183, 153] width 164 height 56
click at [125, 134] on textarea "BREAKFAST Use by - [DATE] Storage - Keep Refrigerated below 5 degree" at bounding box center [183, 153] width 164 height 56
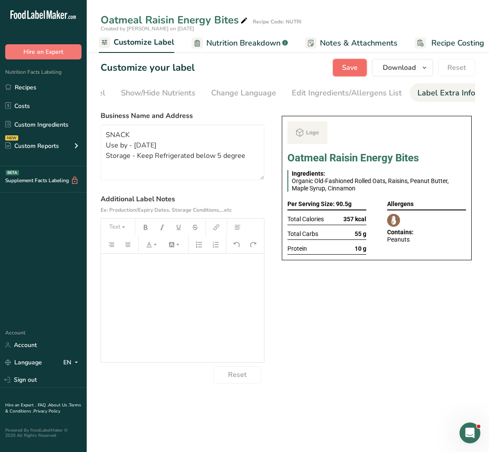
click at [352, 73] on button "Save" at bounding box center [350, 67] width 34 height 17
type textarea "SNACK Use by - [DATE] Storage - Keep Refrigerated below 5 degree"
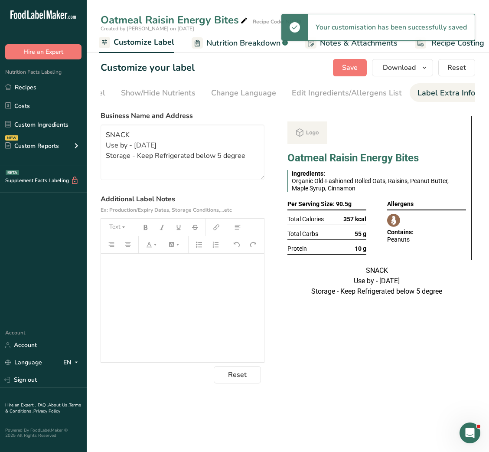
click at [399, 77] on section "Customize your label Save Download Choose what to show on your downloaded label…" at bounding box center [288, 221] width 403 height 352
click at [408, 70] on span "Download" at bounding box center [399, 67] width 33 height 10
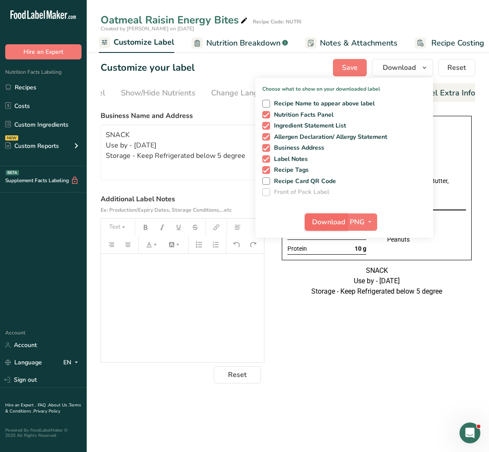
click at [323, 217] on span "Download" at bounding box center [328, 222] width 33 height 10
click at [32, 95] on link "Recipes" at bounding box center [43, 87] width 87 height 16
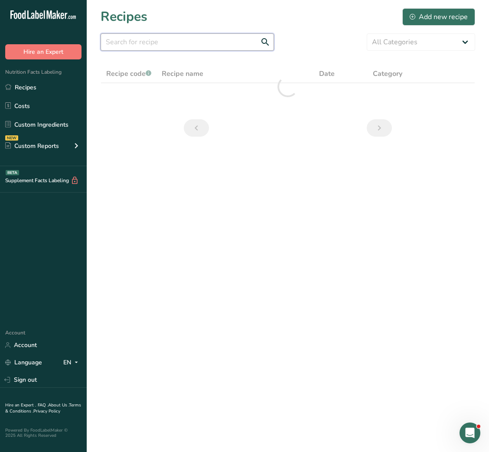
click at [186, 40] on input "text" at bounding box center [188, 41] width 174 height 17
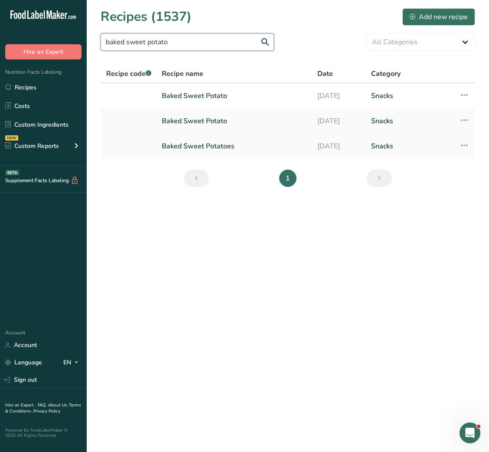
type input "baked sweet potato"
click at [204, 147] on link "Baked Sweet Potatoes" at bounding box center [234, 146] width 145 height 18
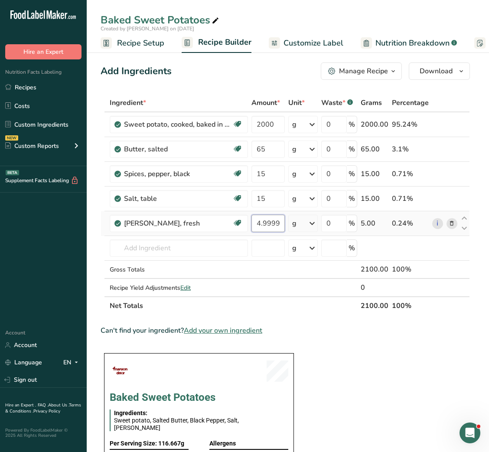
click at [276, 222] on input "4.999999" at bounding box center [268, 223] width 33 height 17
type input "5"
click at [299, 50] on link "Customize Label" at bounding box center [306, 43] width 75 height 20
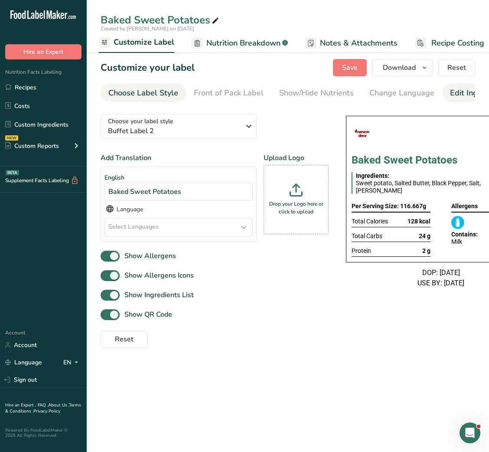
scroll to position [0, 158]
click at [441, 90] on div "Label Extra Info" at bounding box center [447, 93] width 58 height 12
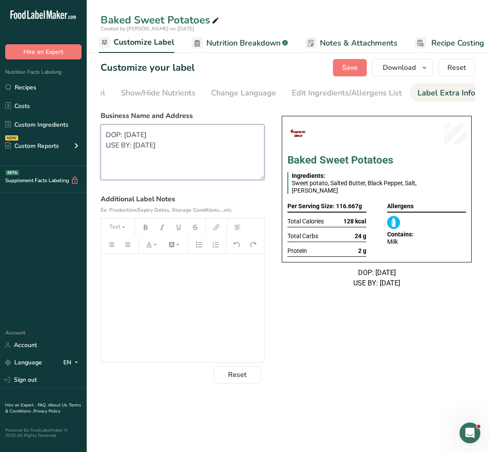
click at [154, 165] on textarea "DOP: 18/02/2025 USE BY: 19/02/2025" at bounding box center [183, 153] width 164 height 56
paste textarea "BREAKFAST Use by - [DATE] Storage - Keep Refrigerated below 5 degree Heating - …"
click at [147, 169] on textarea "BREAKFAST Use by - [DATE] Storage - Keep Refrigerated below 5 degree Heating - …" at bounding box center [183, 153] width 164 height 56
click at [126, 135] on textarea "BREAKFAST Use by - [DATE] Storage - Keep Refrigerated below 5 degree Heating - …" at bounding box center [183, 153] width 164 height 56
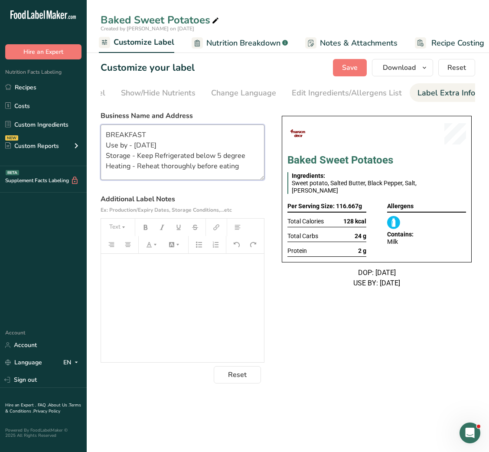
click at [126, 135] on textarea "BREAKFAST Use by - [DATE] Storage - Keep Refrigerated below 5 degree Heating - …" at bounding box center [183, 153] width 164 height 56
type textarea "SNACK Use by - 16/09/2025 Storage - Keep Refrigerated below 5 degree Heating - …"
click at [356, 70] on span "Save" at bounding box center [350, 67] width 16 height 10
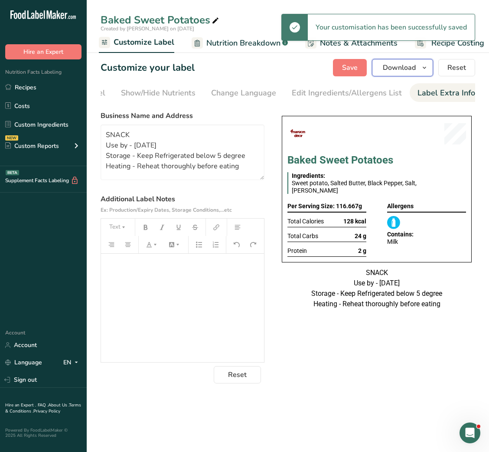
click at [375, 71] on button "Download" at bounding box center [402, 67] width 61 height 17
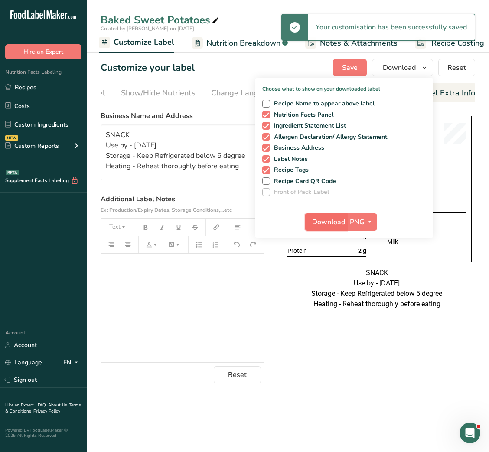
click at [321, 223] on span "Download" at bounding box center [328, 222] width 33 height 10
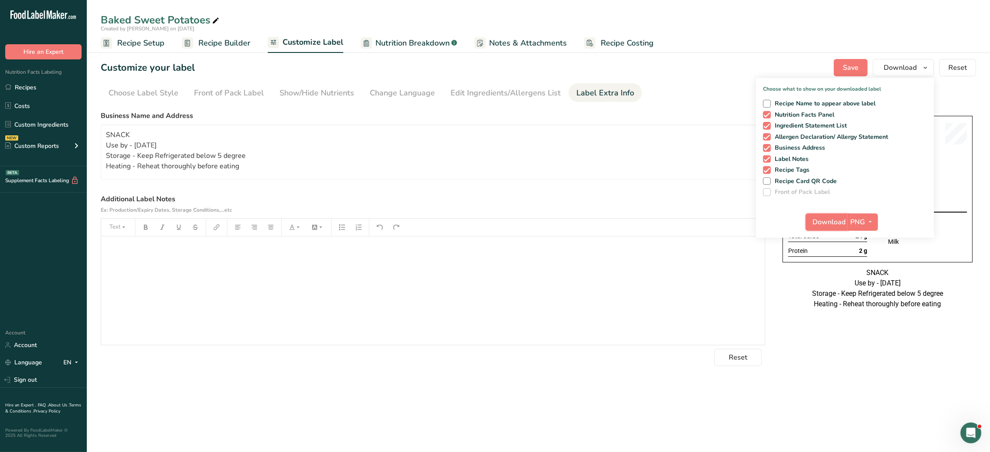
scroll to position [0, 0]
